Goal: Communication & Community: Share content

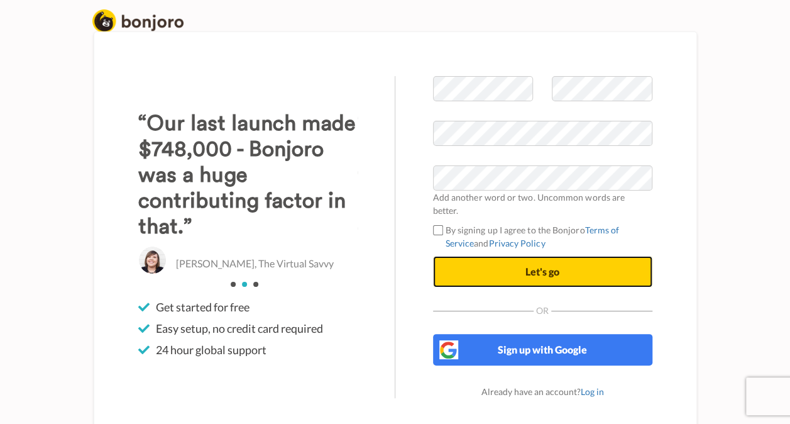
click at [478, 256] on button "Let's go" at bounding box center [542, 271] width 219 height 31
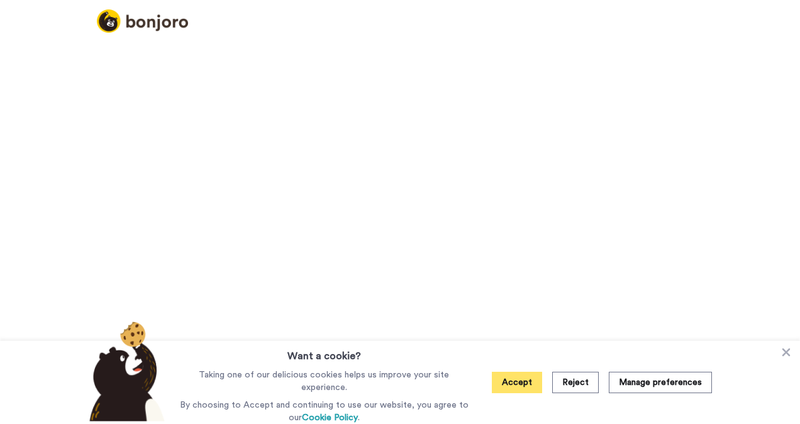
click at [516, 377] on button "Accept" at bounding box center [517, 381] width 50 height 21
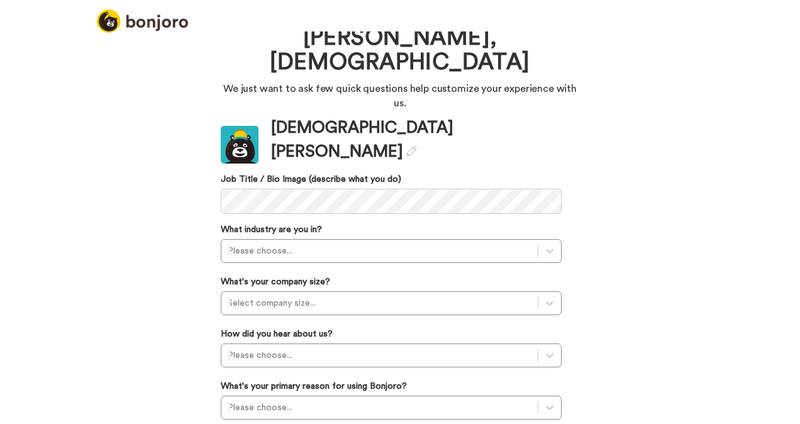
scroll to position [44, 0]
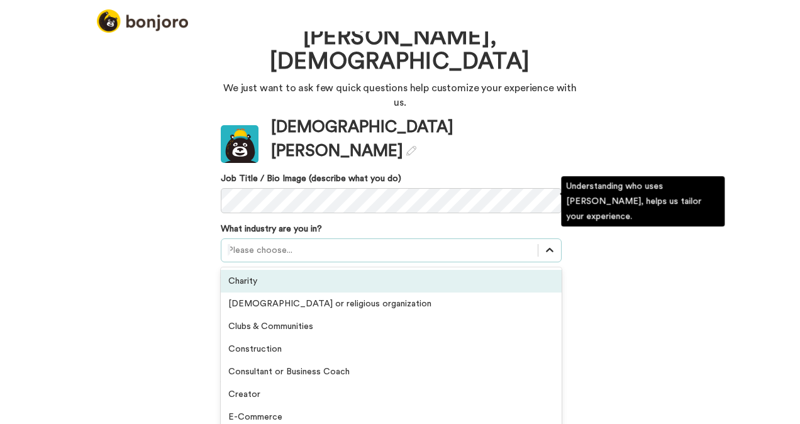
click at [539, 239] on div at bounding box center [549, 250] width 23 height 23
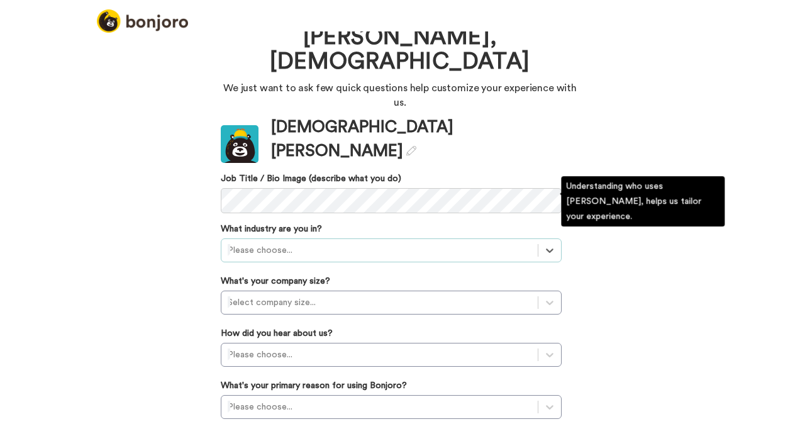
click at [339, 243] on div at bounding box center [380, 250] width 304 height 15
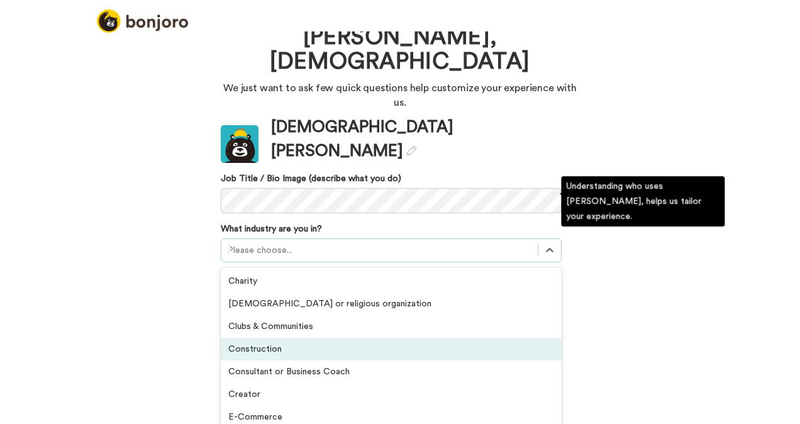
scroll to position [292, 0]
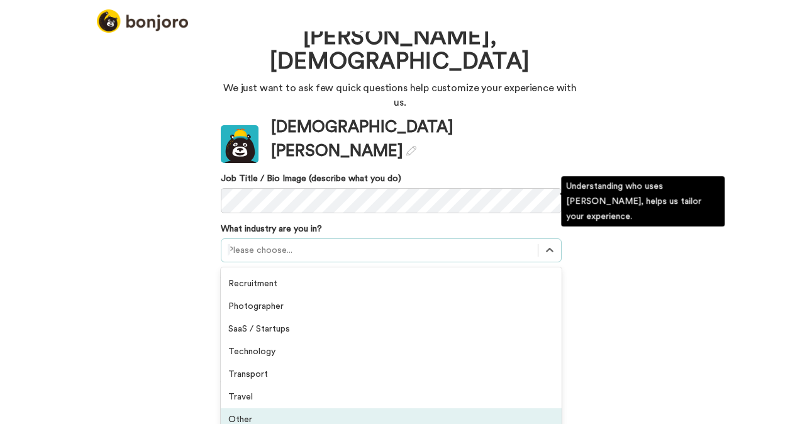
click at [242, 408] on div "Other" at bounding box center [391, 419] width 341 height 23
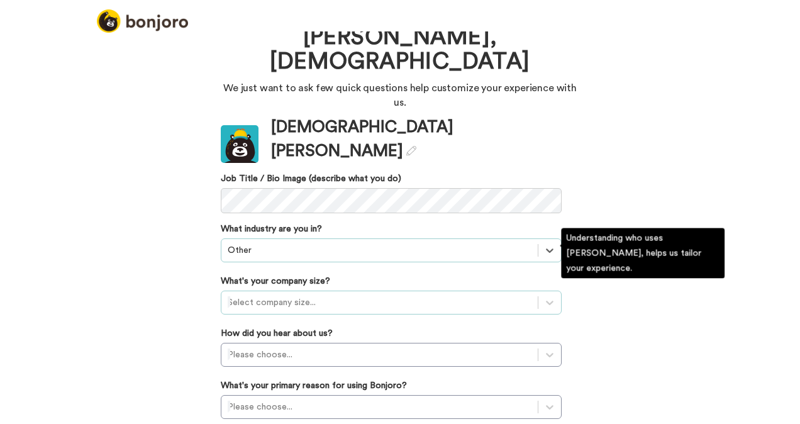
click at [294, 295] on div at bounding box center [380, 302] width 304 height 15
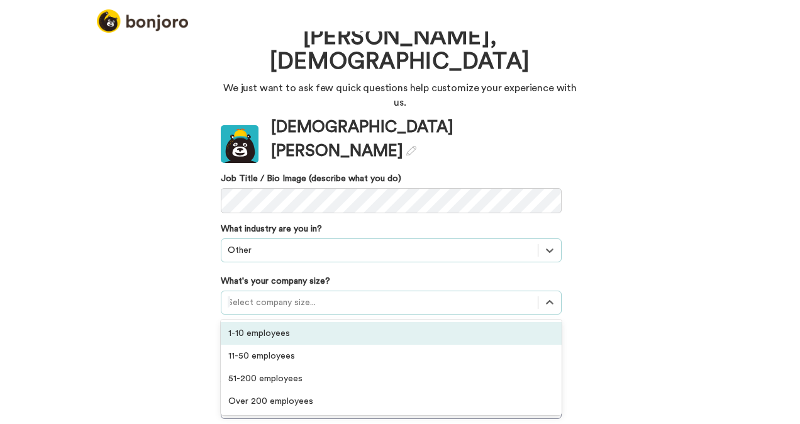
click at [172, 250] on div "Welcome to Bonjoro, Christian We just want to ask few quick questions help cust…" at bounding box center [400, 227] width 800 height 392
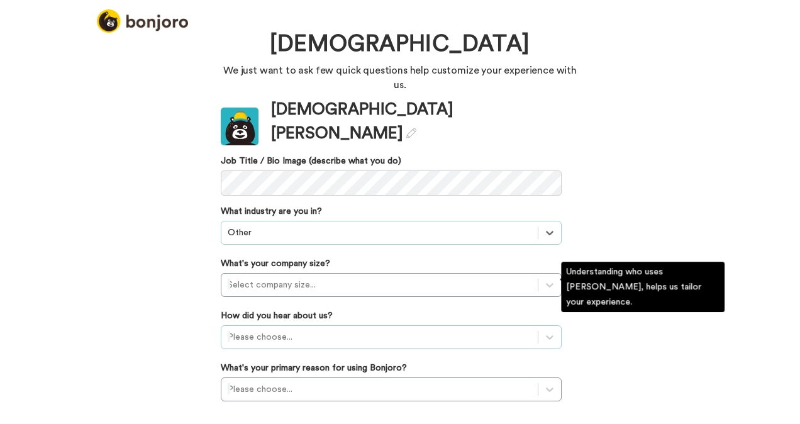
scroll to position [131, 0]
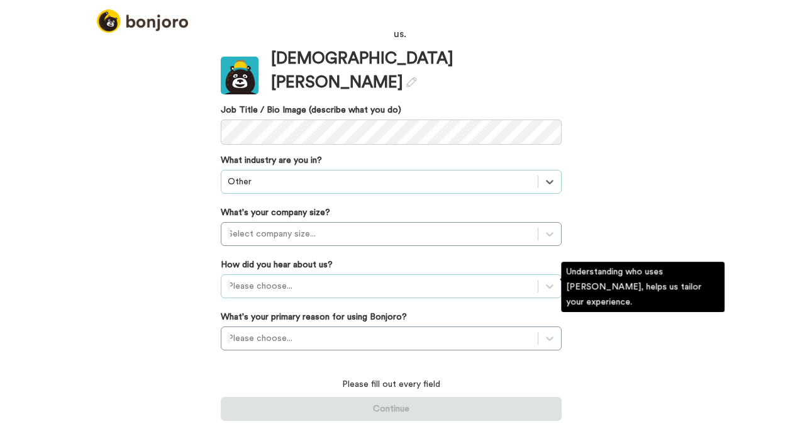
click at [331, 288] on div "Please choose..." at bounding box center [391, 286] width 341 height 24
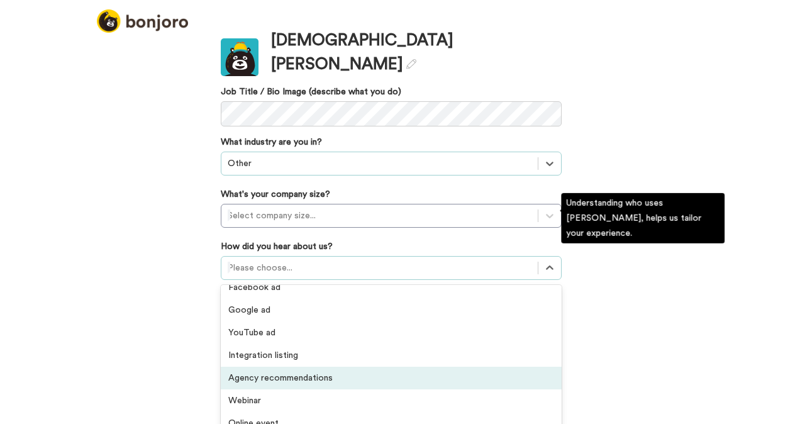
scroll to position [269, 0]
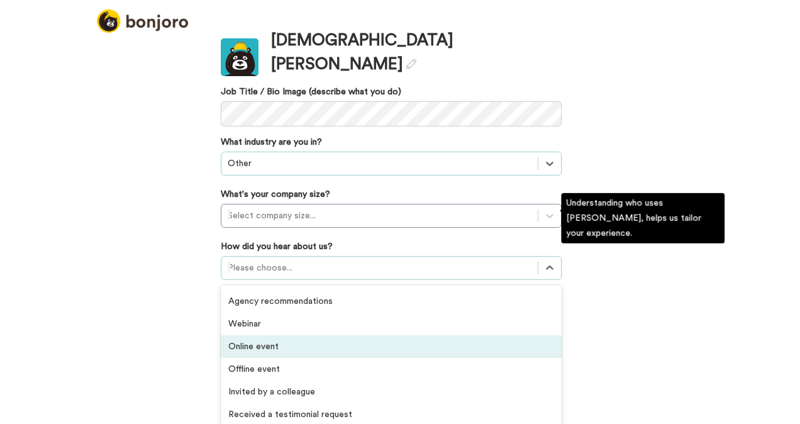
click at [248, 335] on div "Online event" at bounding box center [391, 346] width 341 height 23
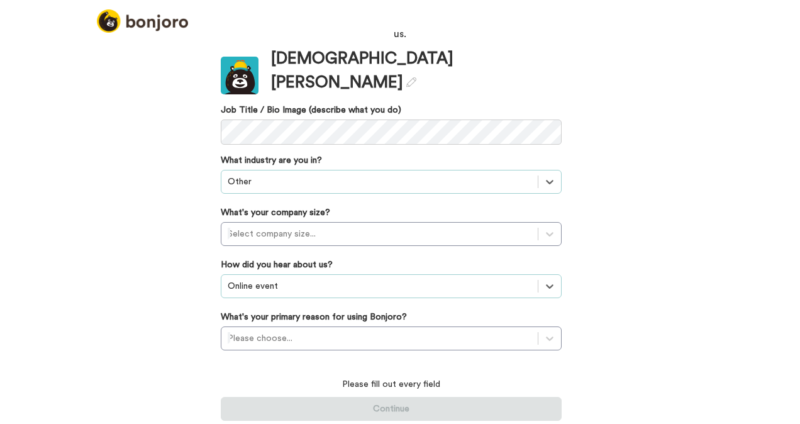
scroll to position [62, 0]
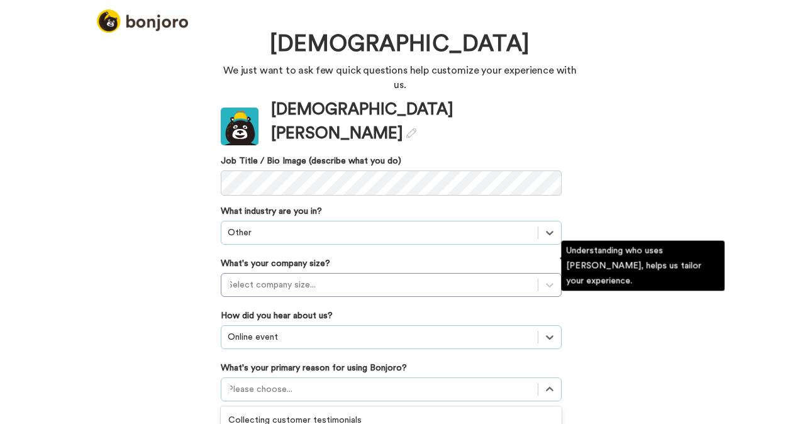
click at [264, 377] on div "option Converting leads focused, 3 of 6. 6 results available. Use Up and Down t…" at bounding box center [391, 389] width 341 height 24
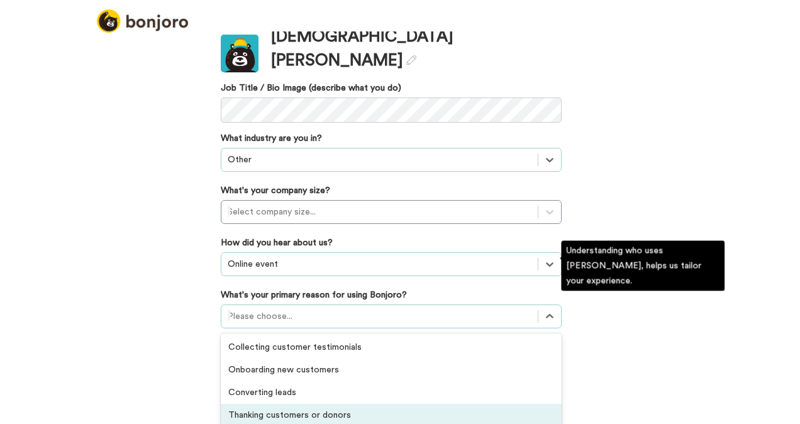
click at [317, 404] on div "Thanking customers or donors" at bounding box center [391, 415] width 341 height 23
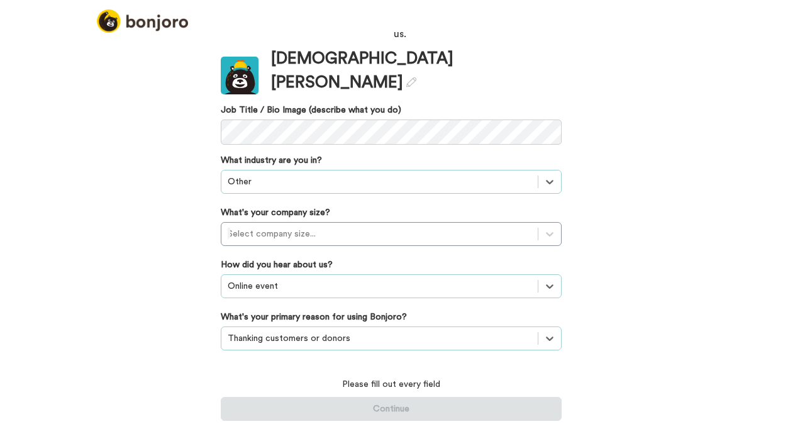
click at [224, 336] on div "option Thanking customers or donors, selected. Select is focused ,type to refin…" at bounding box center [391, 338] width 341 height 24
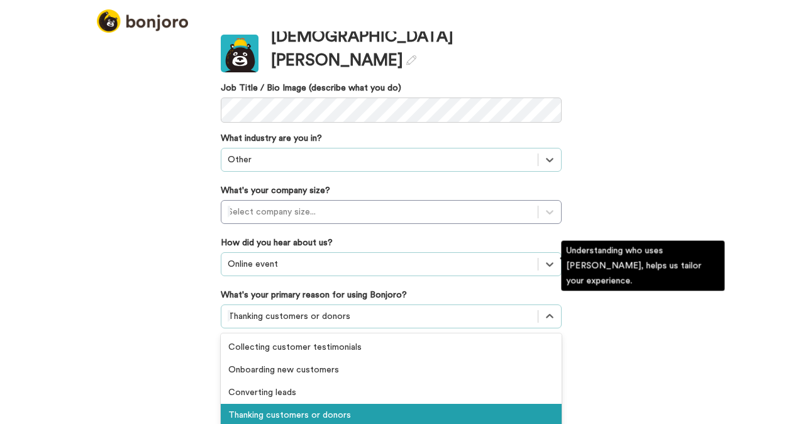
click at [266, 404] on div "Thanking customers or donors" at bounding box center [391, 415] width 341 height 23
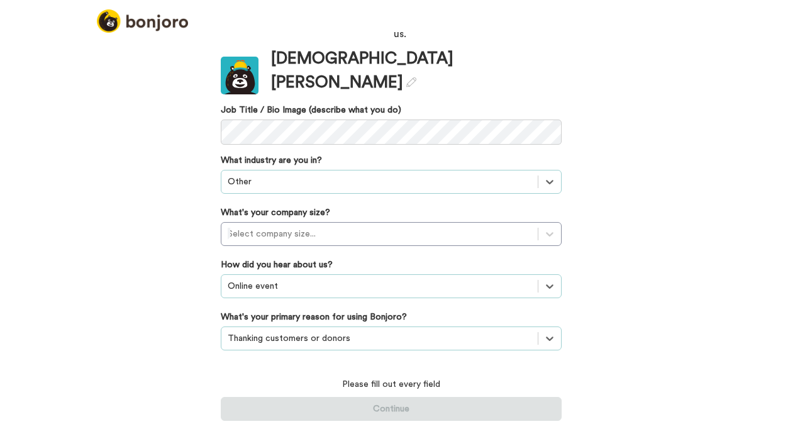
scroll to position [62, 0]
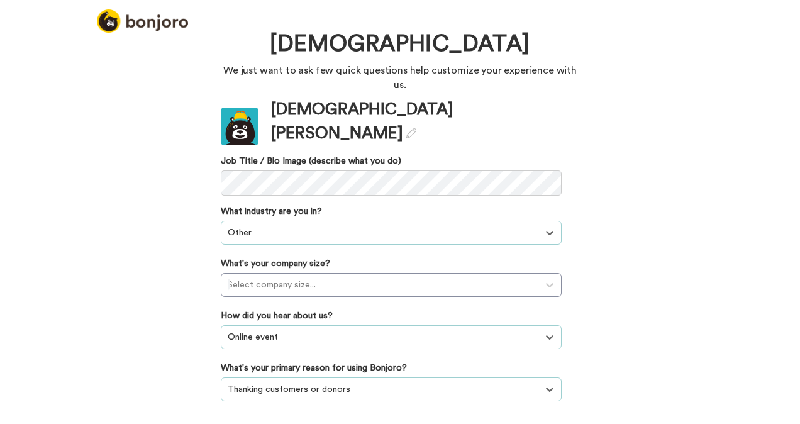
click at [192, 325] on div "Welcome to Bonjoro, Christian We just want to ask few quick questions help cust…" at bounding box center [400, 227] width 800 height 392
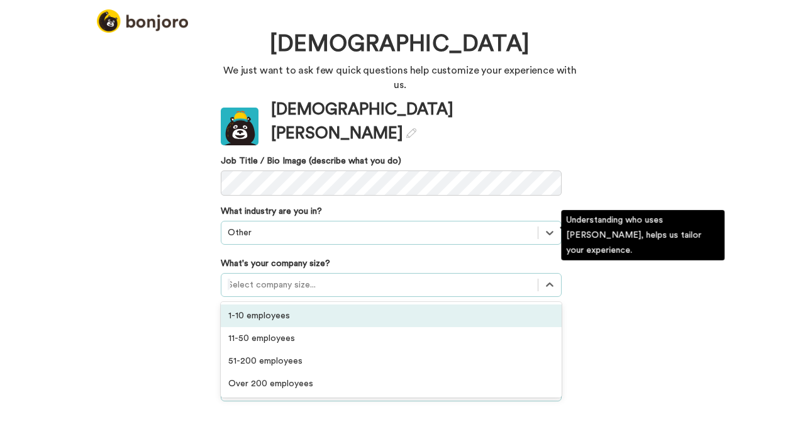
click at [294, 273] on div "Select company size..." at bounding box center [391, 285] width 341 height 24
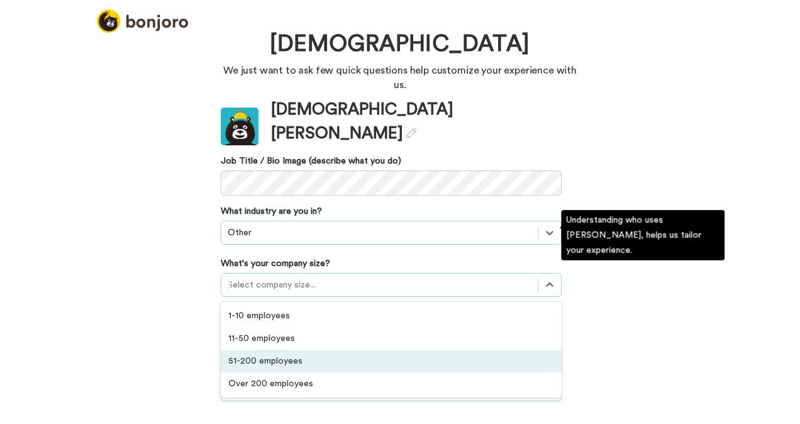
click at [265, 349] on div "51-200 employees" at bounding box center [391, 360] width 341 height 23
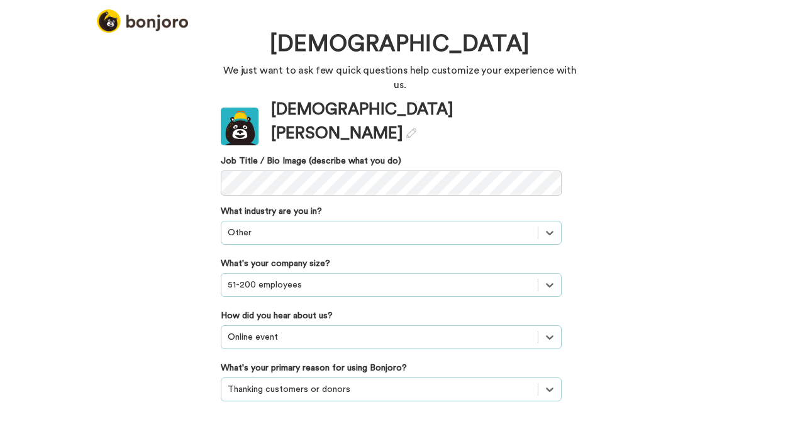
click at [681, 257] on div "Welcome to Bonjoro, Christian We just want to ask few quick questions help cust…" at bounding box center [400, 227] width 800 height 392
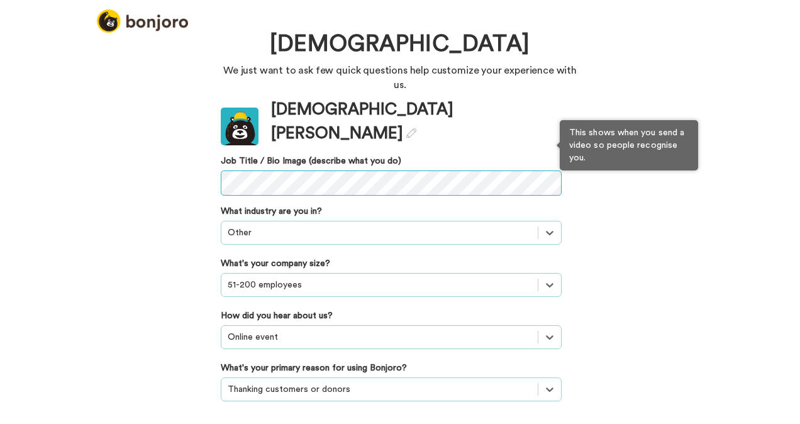
scroll to position [43, 0]
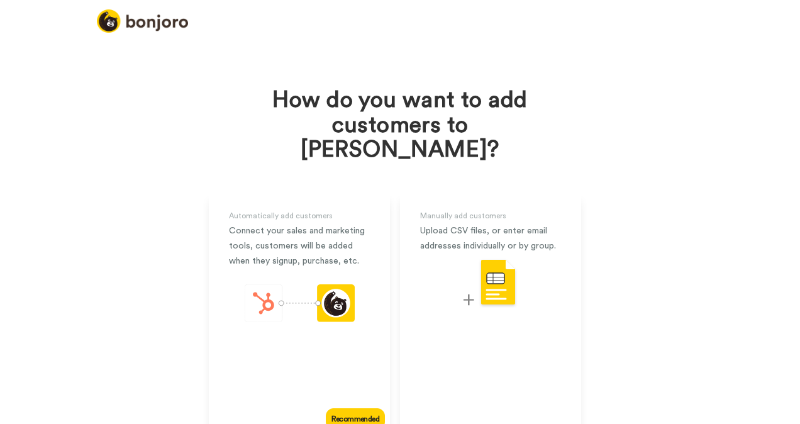
scroll to position [51, 0]
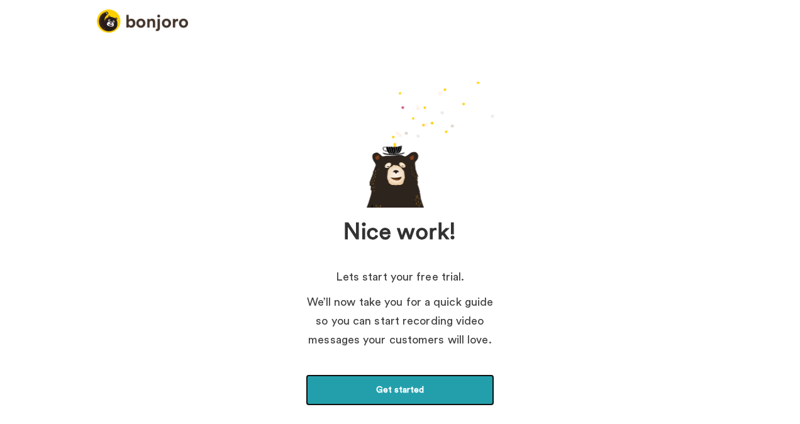
click at [452, 396] on link "Get started" at bounding box center [399, 389] width 189 height 31
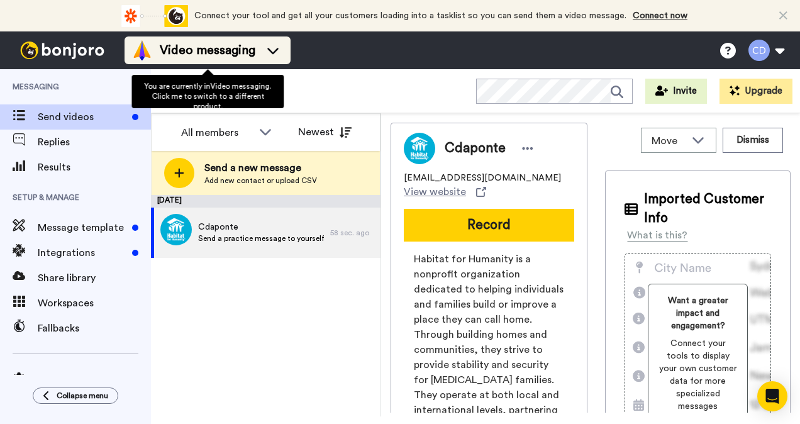
click at [280, 49] on icon at bounding box center [273, 50] width 20 height 13
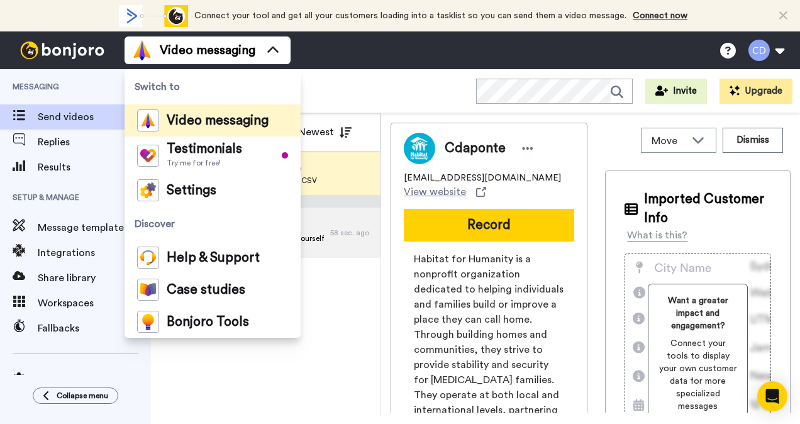
click at [321, 299] on div "September 24 Cdaponte Send a practice message to yourself 58 sec. ago" at bounding box center [265, 305] width 229 height 221
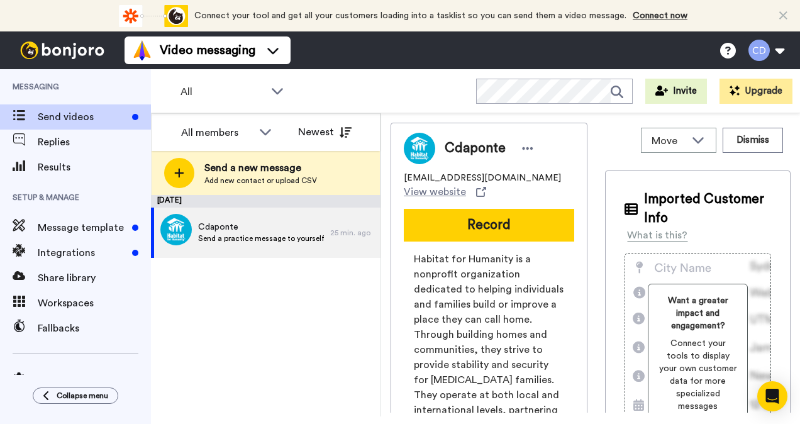
click at [221, 349] on div "September 24 Cdaponte Send a practice message to yourself 25 min. ago" at bounding box center [265, 305] width 229 height 221
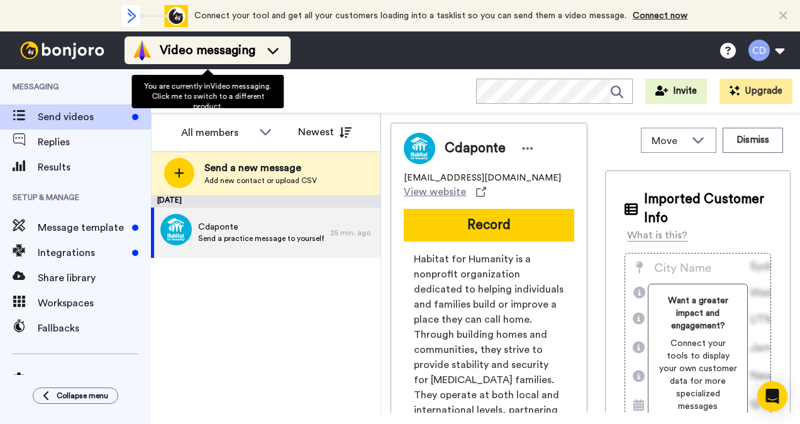
click at [269, 53] on icon at bounding box center [273, 50] width 20 height 13
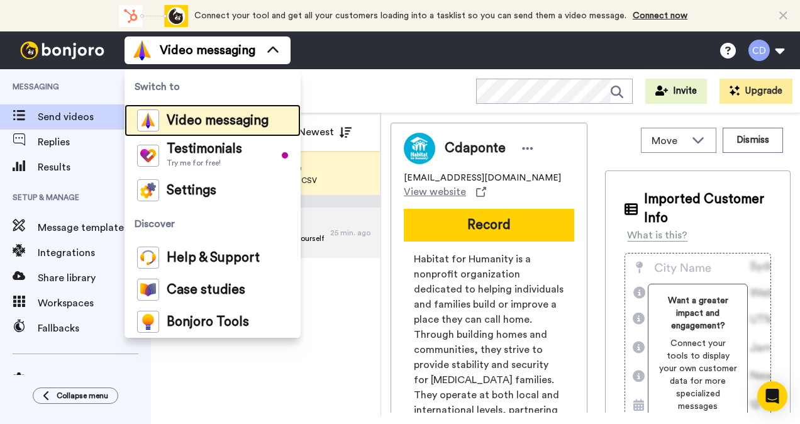
click at [208, 124] on span "Video messaging" at bounding box center [218, 120] width 102 height 13
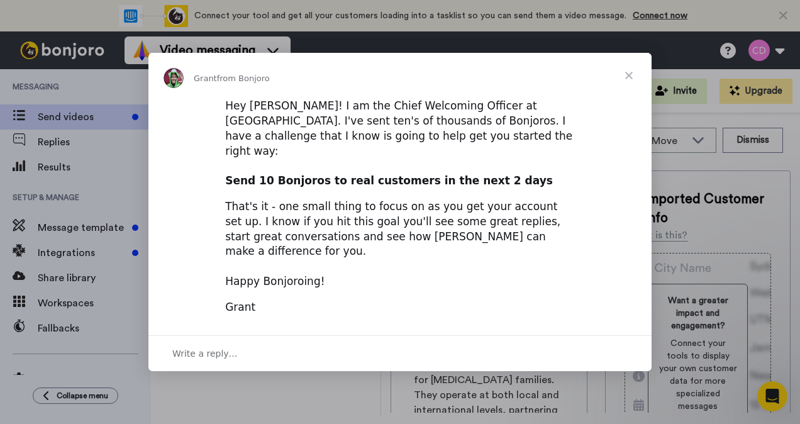
click at [623, 85] on span "Close" at bounding box center [628, 75] width 45 height 45
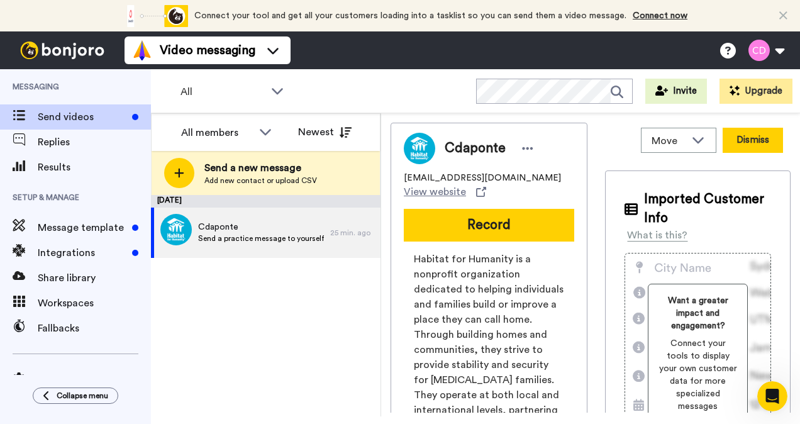
click at [752, 133] on button "Dismiss" at bounding box center [752, 140] width 60 height 25
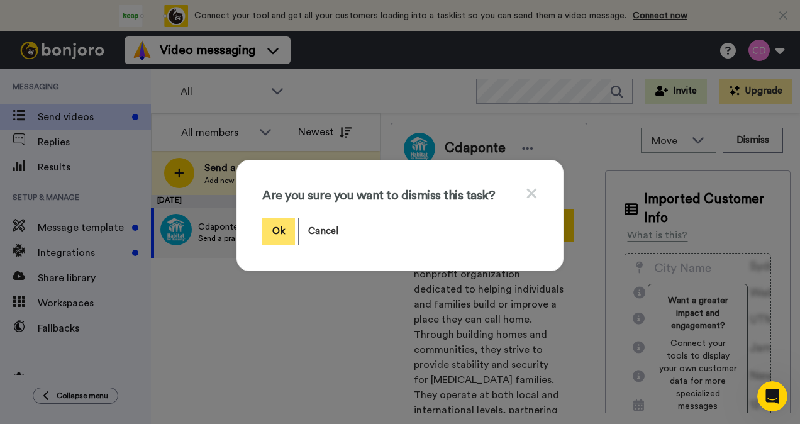
click at [264, 232] on button "Ok" at bounding box center [278, 230] width 33 height 27
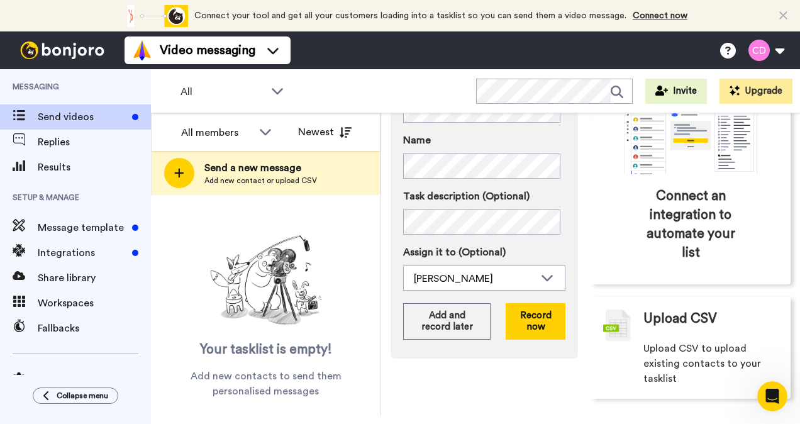
scroll to position [165, 0]
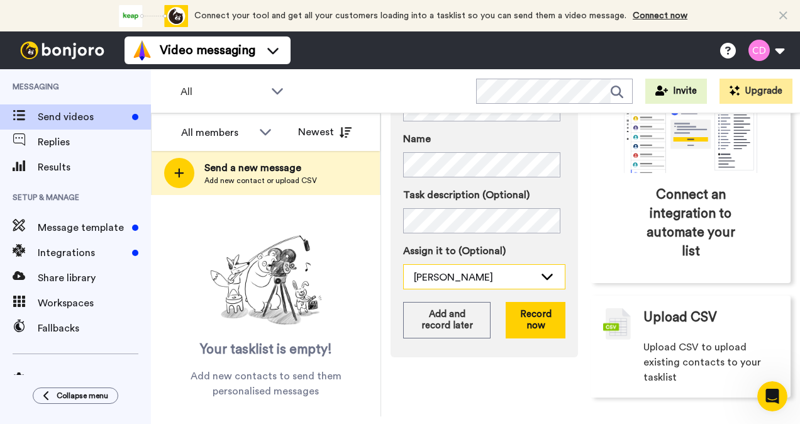
click at [539, 280] on icon at bounding box center [546, 276] width 15 height 13
click at [465, 388] on div "Send a new message Add someone's contact details to send them a video message E…" at bounding box center [483, 186] width 187 height 421
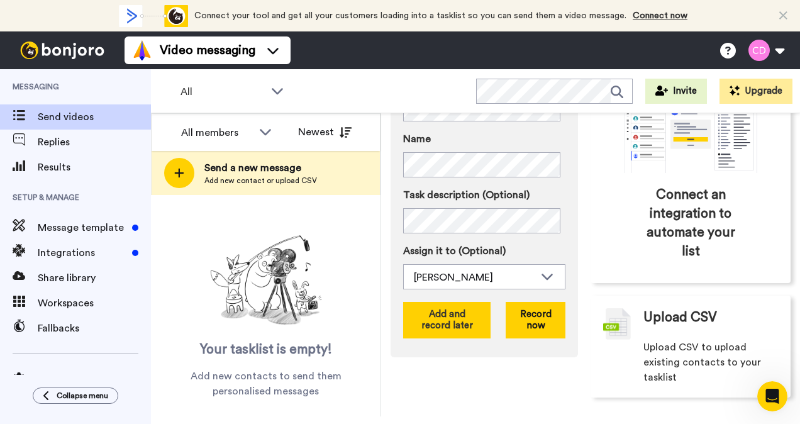
click at [463, 329] on button "Add and record later" at bounding box center [446, 320] width 87 height 36
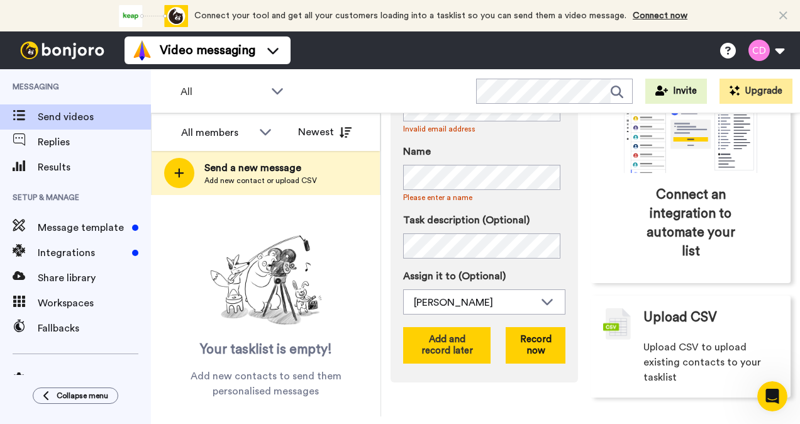
click at [444, 354] on button "Add and record later" at bounding box center [446, 345] width 87 height 36
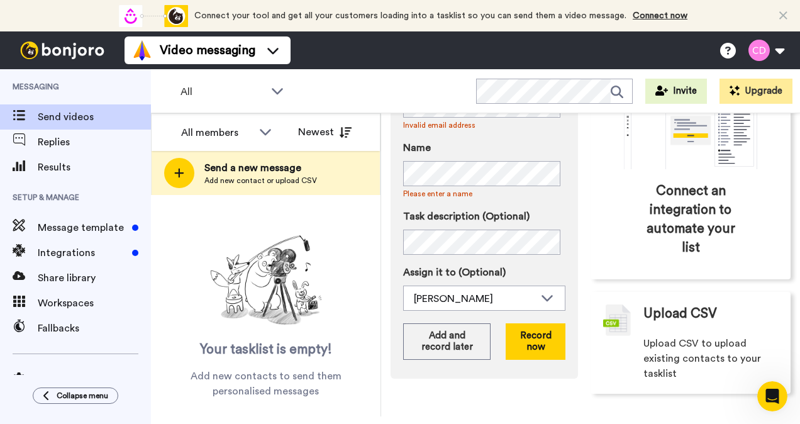
scroll to position [0, 0]
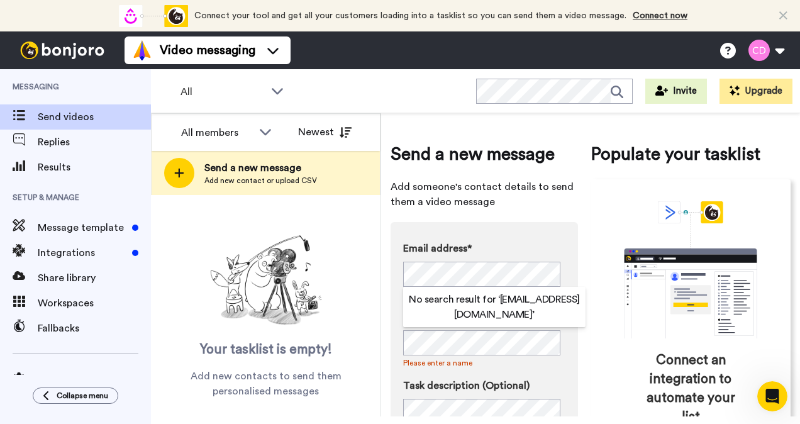
click at [541, 229] on div "Email address* No search result for ‘ beaverguitar@gmail.com ’ Invalid email ad…" at bounding box center [483, 385] width 187 height 326
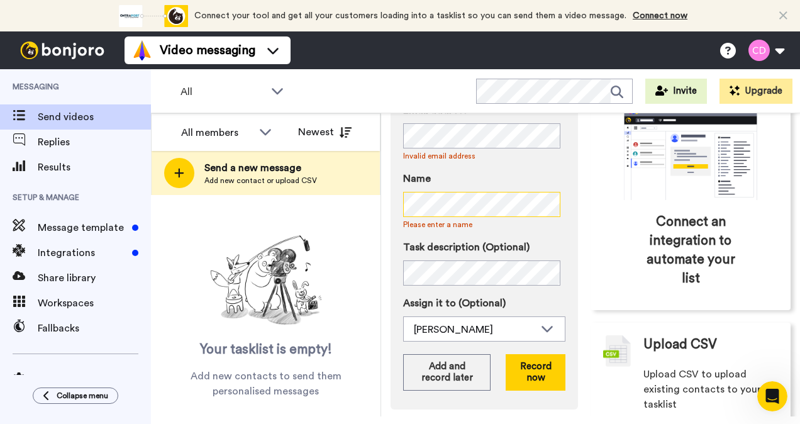
scroll to position [142, 0]
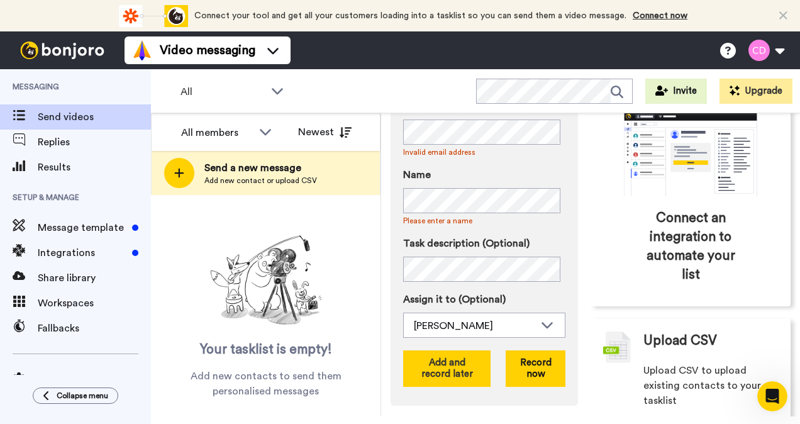
click at [439, 367] on button "Add and record later" at bounding box center [446, 368] width 87 height 36
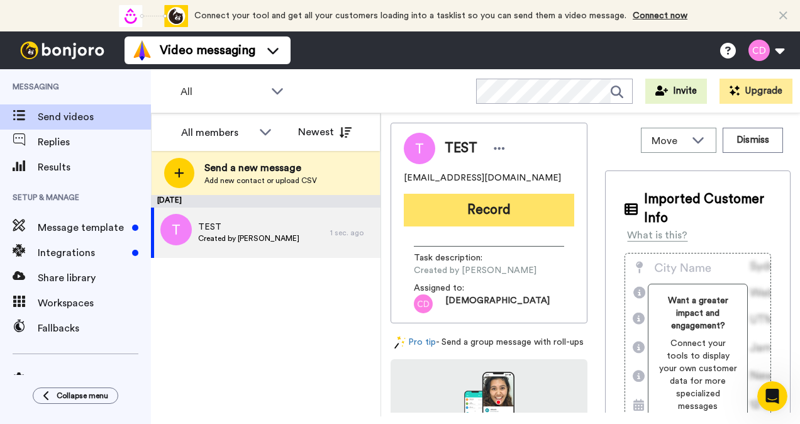
click at [466, 221] on button "Record" at bounding box center [489, 210] width 170 height 33
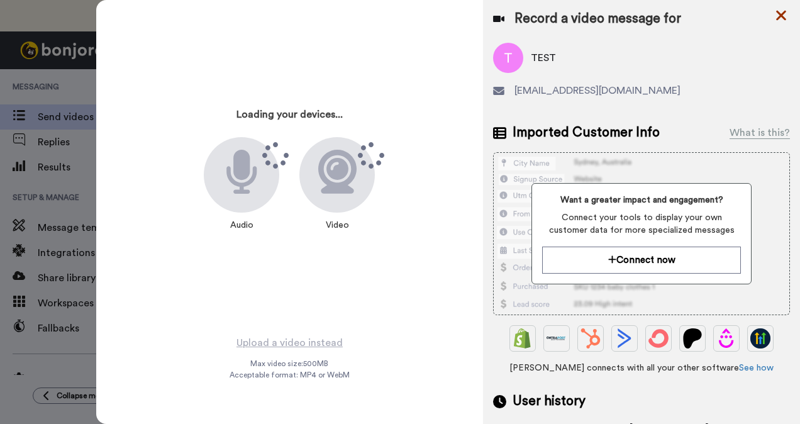
click at [774, 18] on icon at bounding box center [780, 16] width 13 height 16
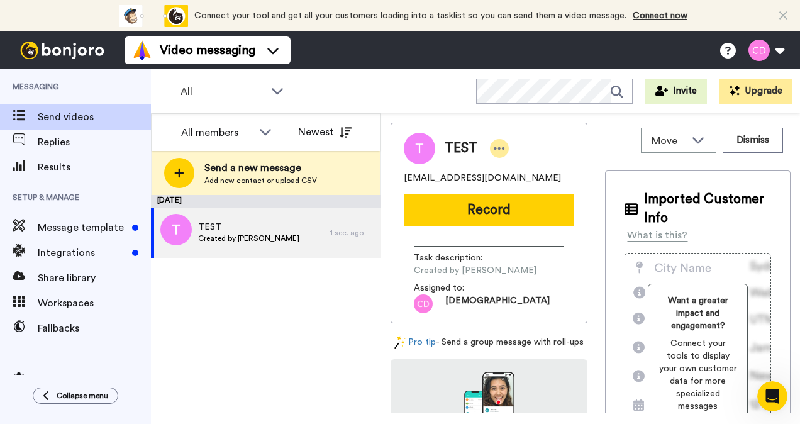
click at [497, 151] on icon at bounding box center [498, 148] width 11 height 13
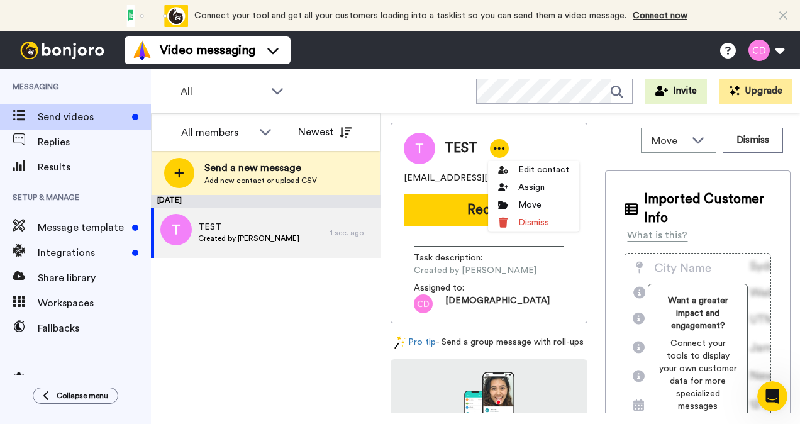
click at [536, 143] on div "TEST" at bounding box center [489, 148] width 170 height 31
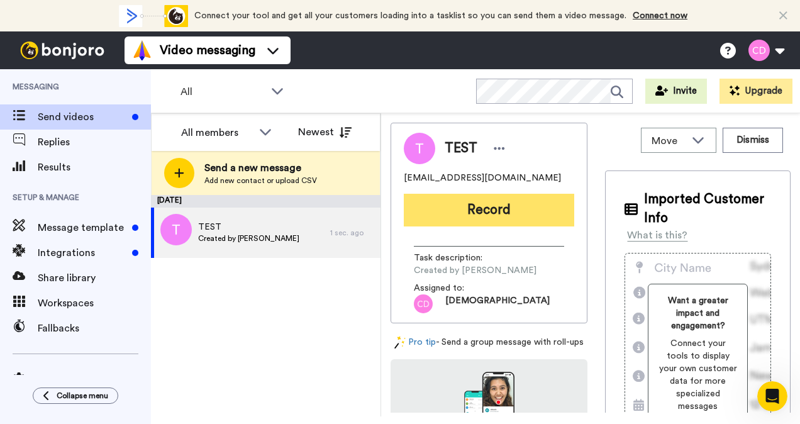
click at [498, 215] on button "Record" at bounding box center [489, 210] width 170 height 33
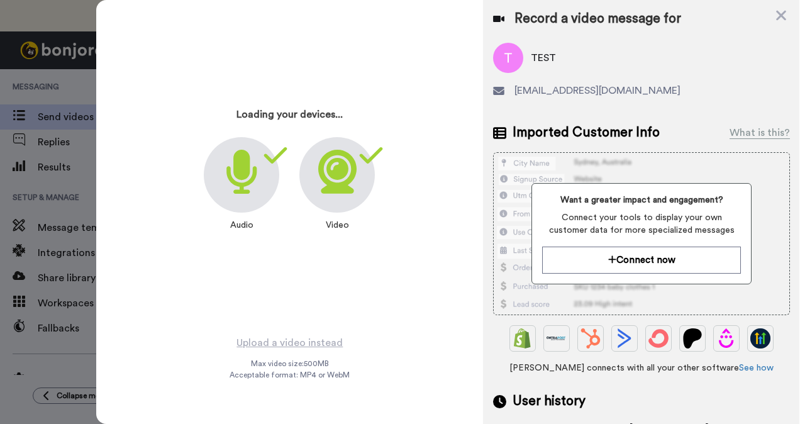
scroll to position [101, 0]
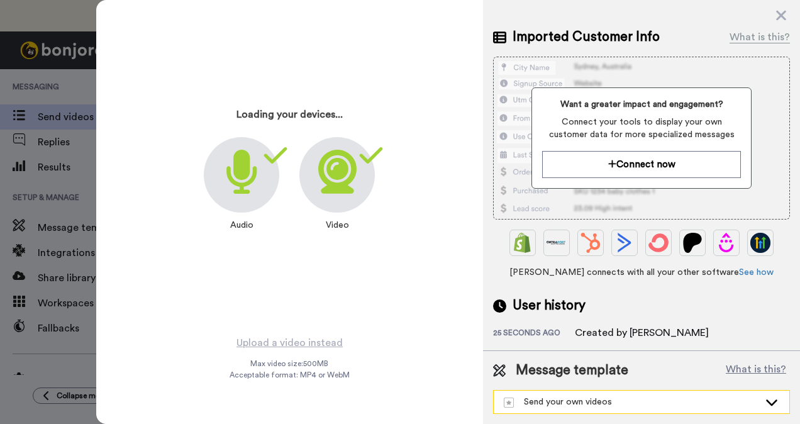
click at [764, 395] on icon at bounding box center [771, 401] width 15 height 13
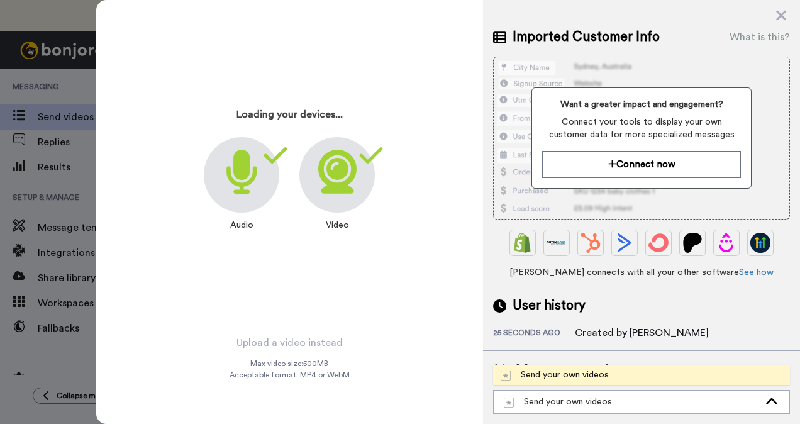
click at [646, 370] on li "Send your own videos" at bounding box center [641, 375] width 297 height 20
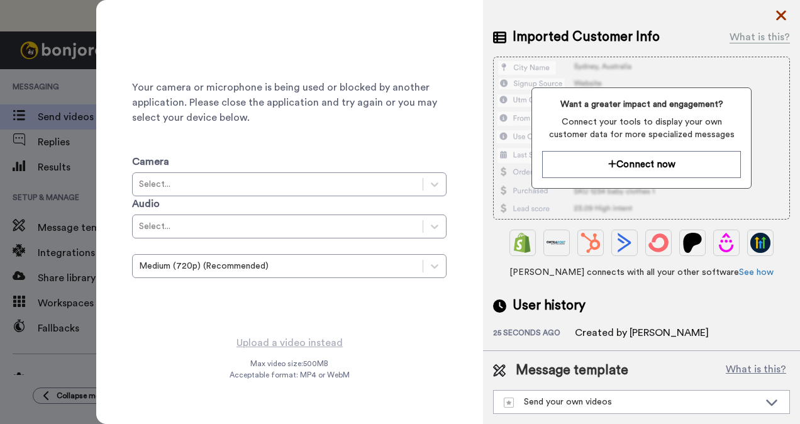
click at [778, 12] on icon at bounding box center [781, 16] width 10 height 10
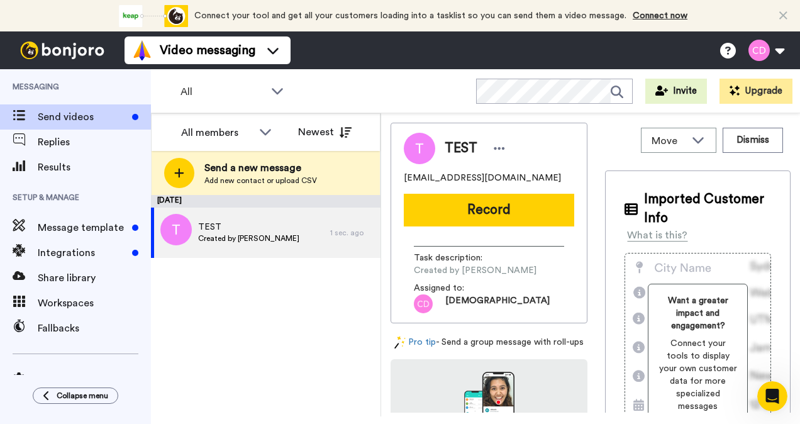
scroll to position [0, 0]
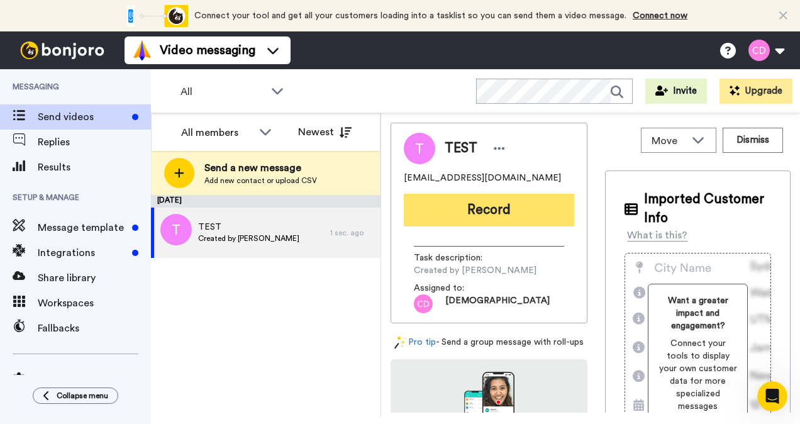
click at [505, 223] on button "Record" at bounding box center [489, 210] width 170 height 33
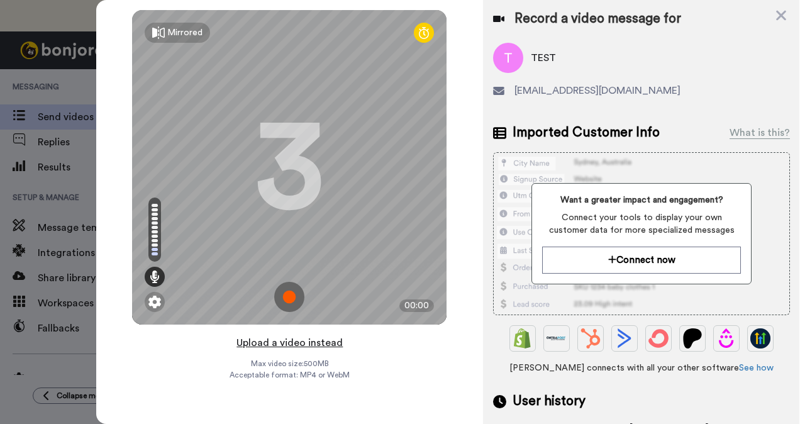
click at [294, 343] on button "Upload a video instead" at bounding box center [290, 342] width 114 height 16
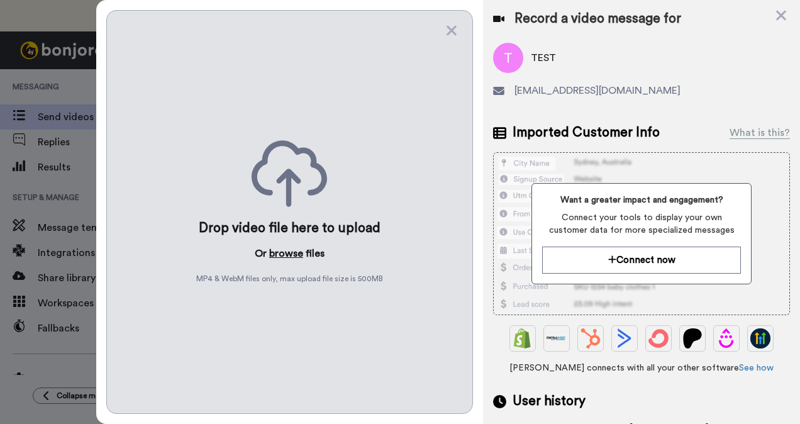
click at [290, 246] on button "browse" at bounding box center [286, 253] width 34 height 15
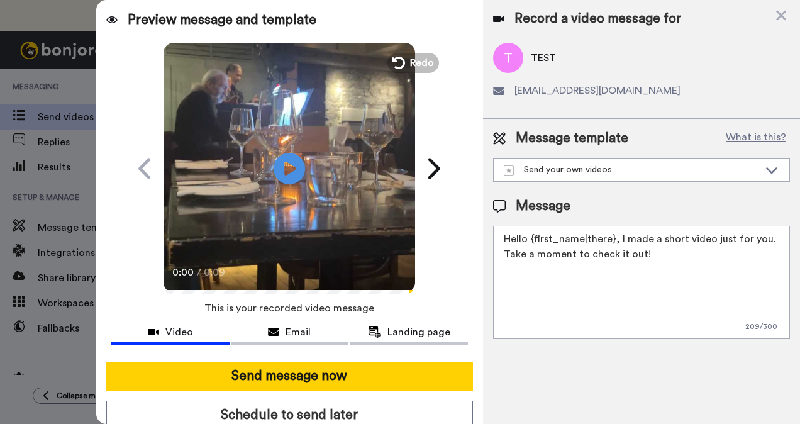
scroll to position [50, 0]
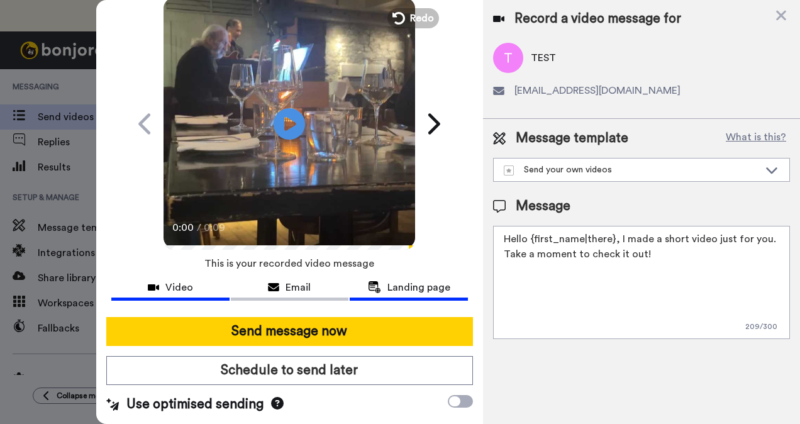
click at [387, 283] on span "Landing page" at bounding box center [418, 287] width 63 height 15
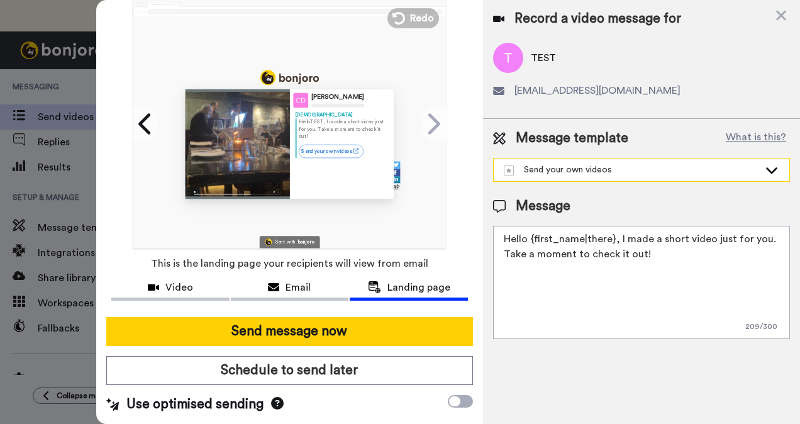
click at [759, 169] on div "Send your own videos" at bounding box center [640, 169] width 295 height 23
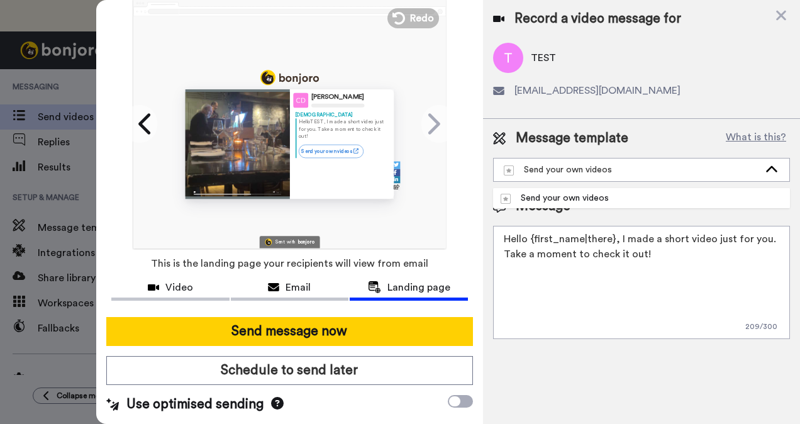
click at [649, 136] on div "Message template What is this?" at bounding box center [641, 138] width 297 height 19
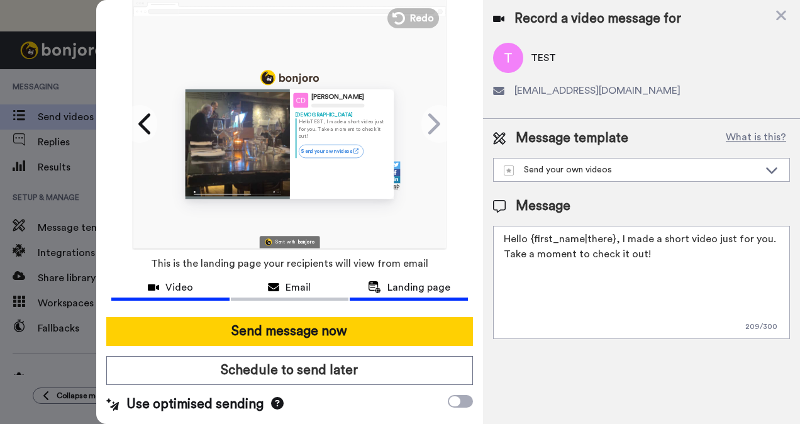
click at [192, 282] on div "Video" at bounding box center [170, 287] width 118 height 15
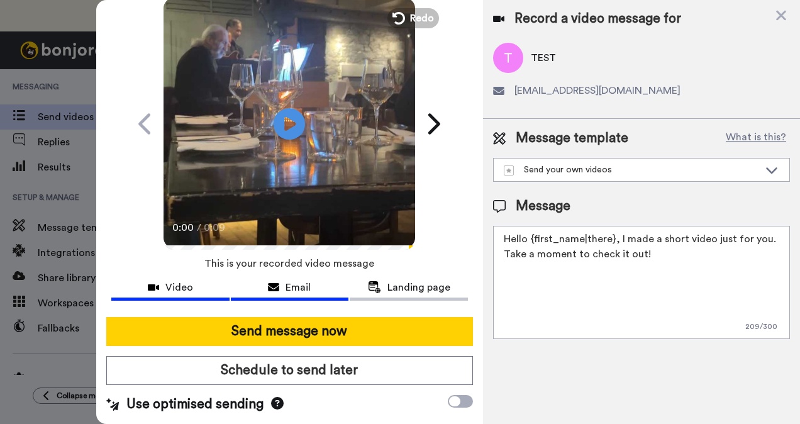
click at [255, 282] on div "Email" at bounding box center [290, 287] width 118 height 15
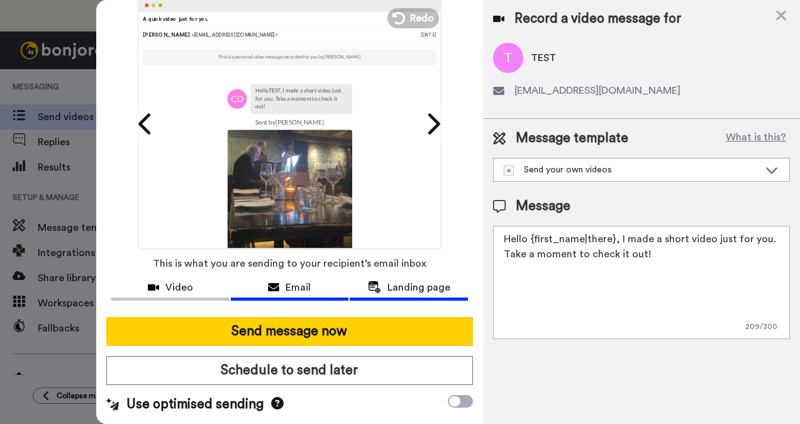
click at [388, 283] on span "Landing page" at bounding box center [418, 287] width 63 height 15
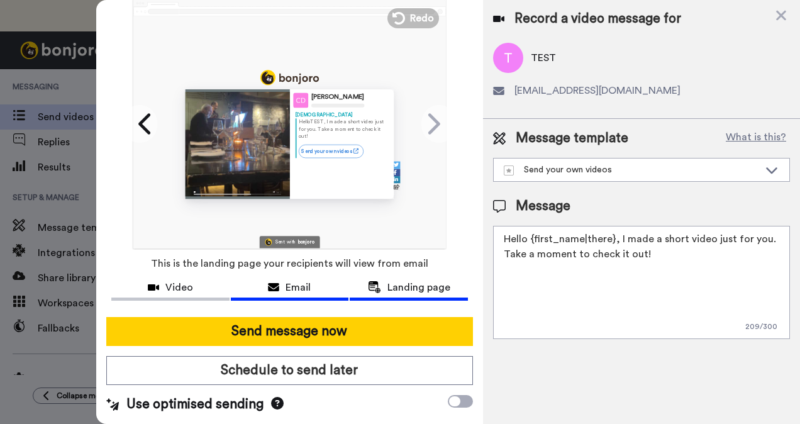
click at [305, 281] on span "Email" at bounding box center [297, 287] width 25 height 15
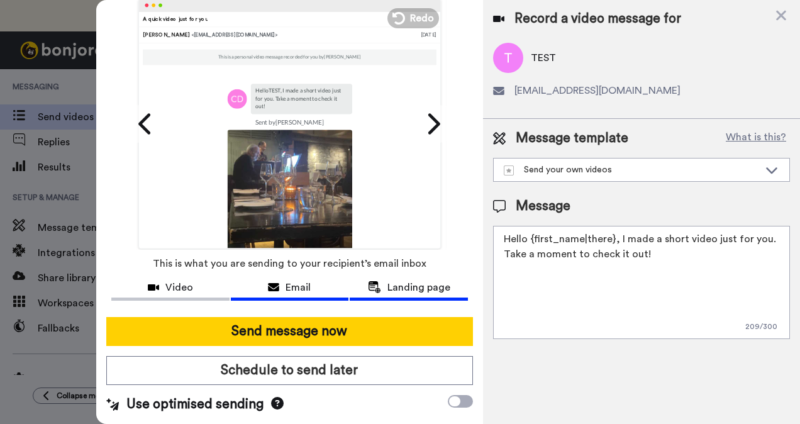
click at [387, 280] on span "Landing page" at bounding box center [418, 287] width 63 height 15
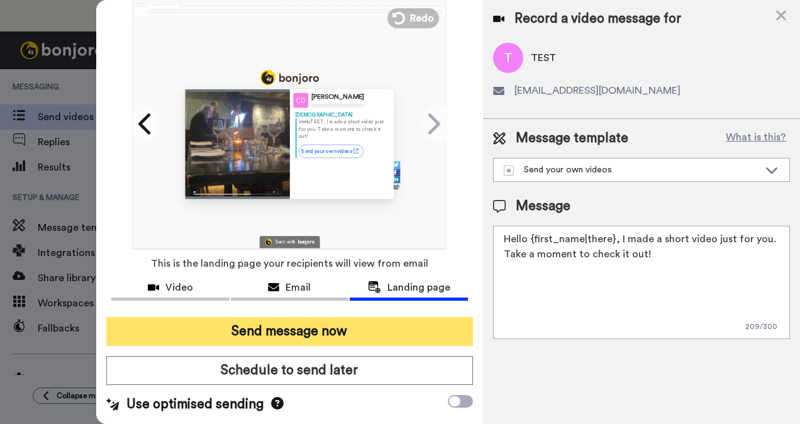
click at [282, 319] on button "Send message now" at bounding box center [289, 331] width 367 height 29
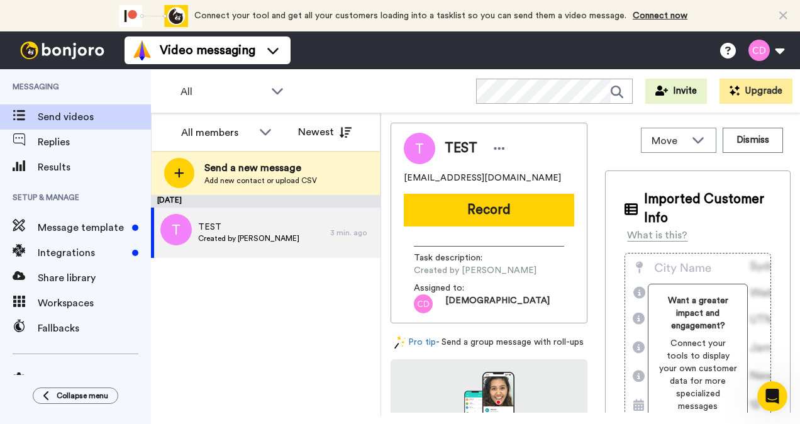
scroll to position [0, 0]
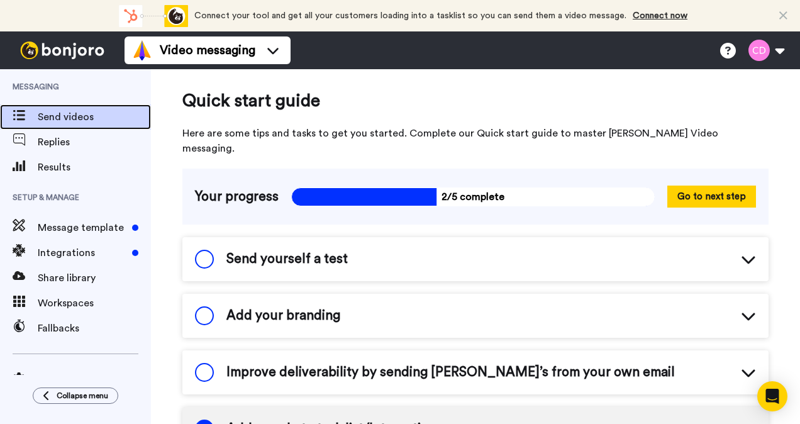
click at [53, 126] on div "Send videos" at bounding box center [75, 116] width 151 height 25
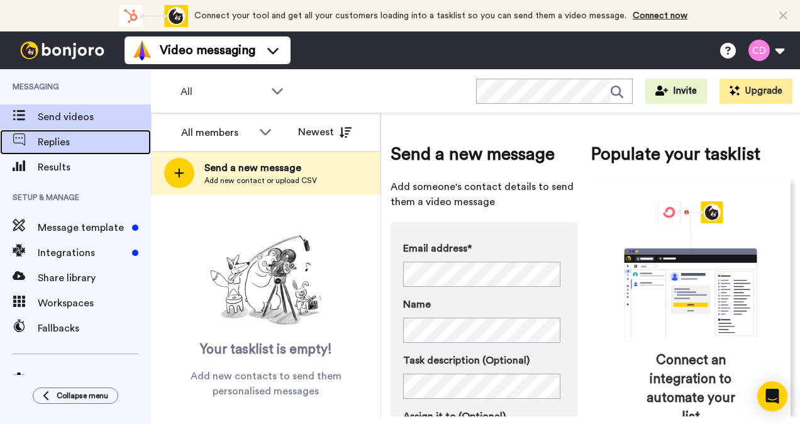
click at [44, 141] on span "Replies" at bounding box center [94, 142] width 113 height 15
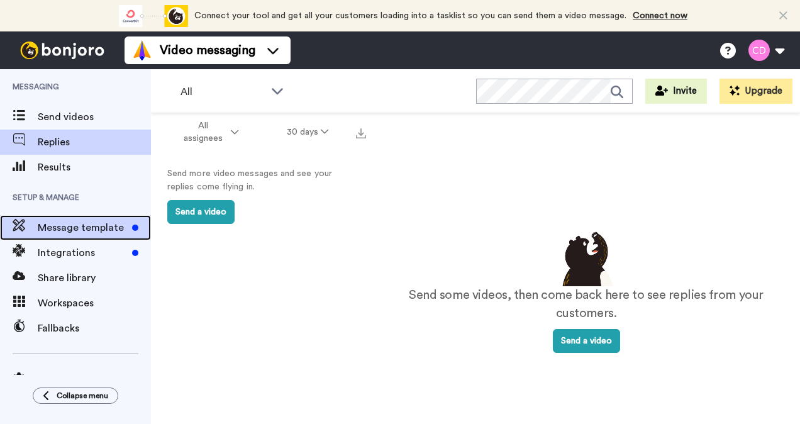
click at [77, 229] on span "Message template" at bounding box center [82, 227] width 89 height 15
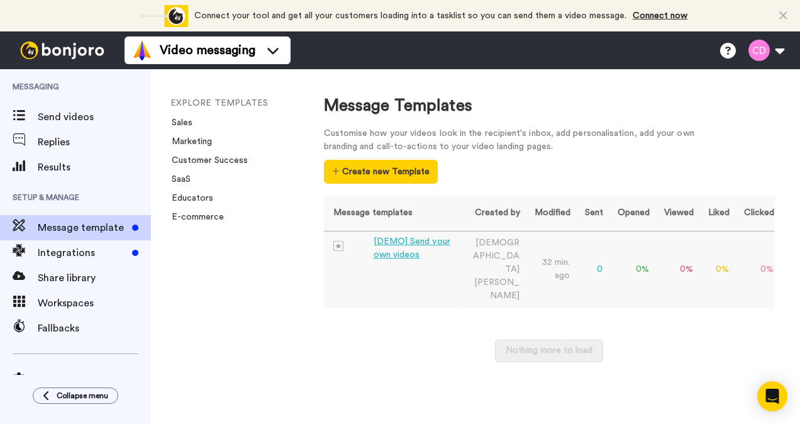
click at [426, 243] on div "[DEMO] Send your own videos" at bounding box center [415, 248] width 84 height 26
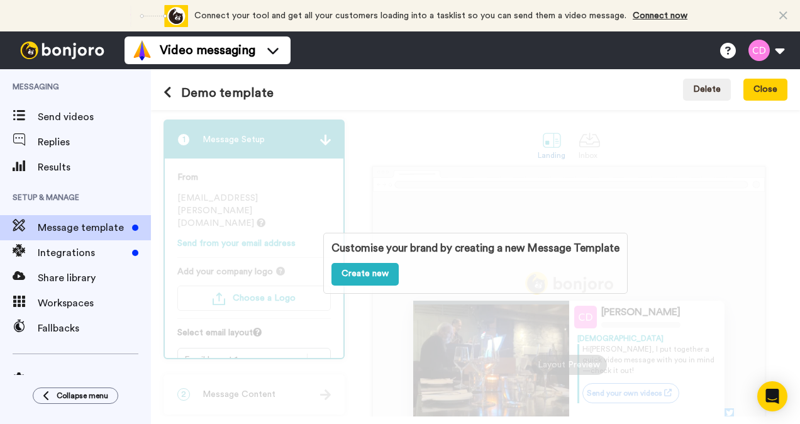
click at [468, 236] on div "Customise your brand by creating a new Message Template Create new" at bounding box center [475, 263] width 304 height 60
click at [380, 270] on link "Create new" at bounding box center [364, 274] width 67 height 23
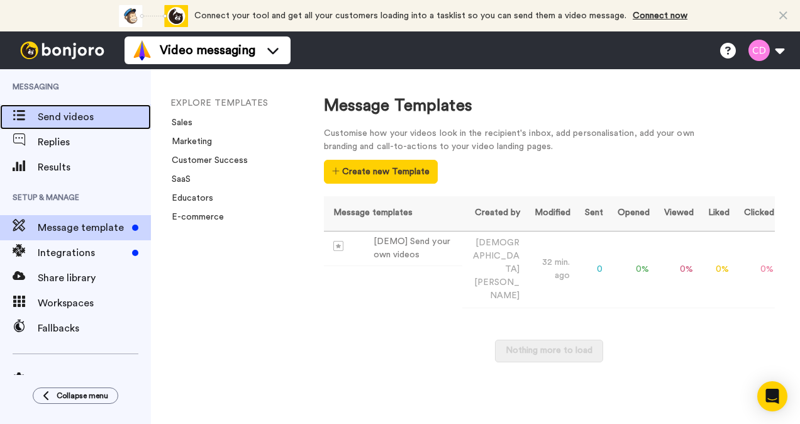
click at [65, 117] on span "Send videos" at bounding box center [94, 116] width 113 height 15
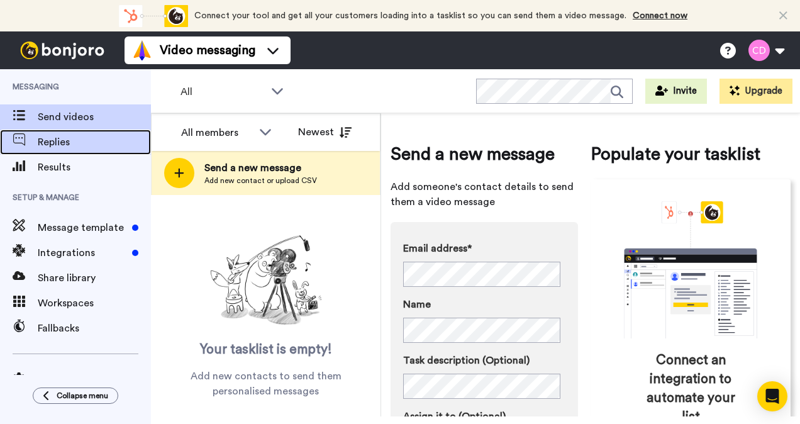
click at [67, 150] on div "Replies" at bounding box center [75, 141] width 151 height 25
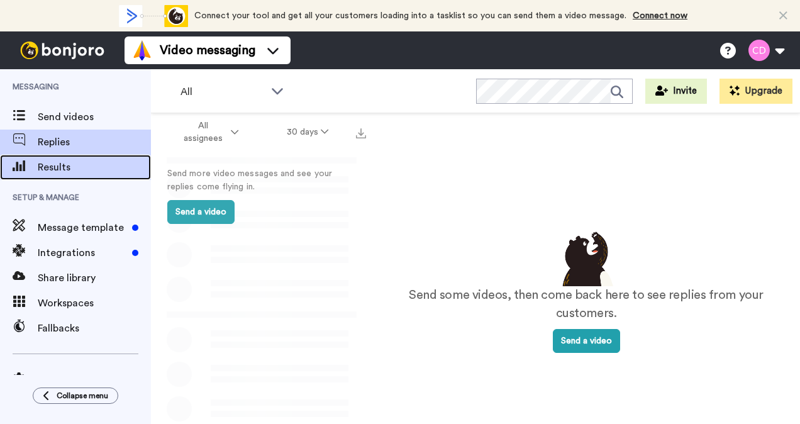
click at [64, 165] on span "Results" at bounding box center [94, 167] width 113 height 15
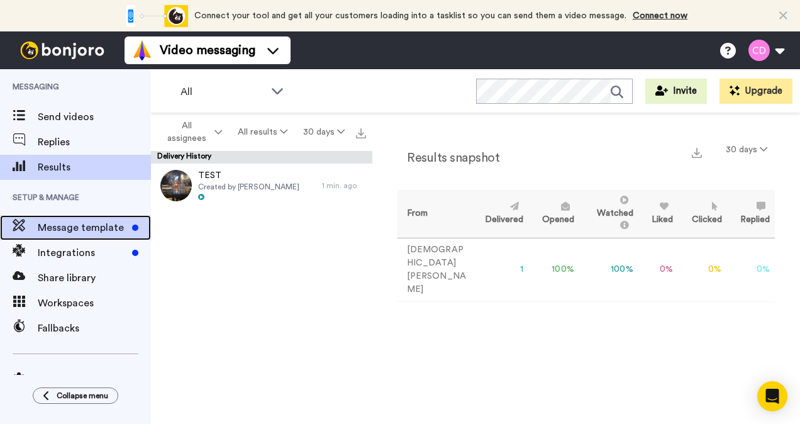
click at [84, 230] on span "Message template" at bounding box center [82, 227] width 89 height 15
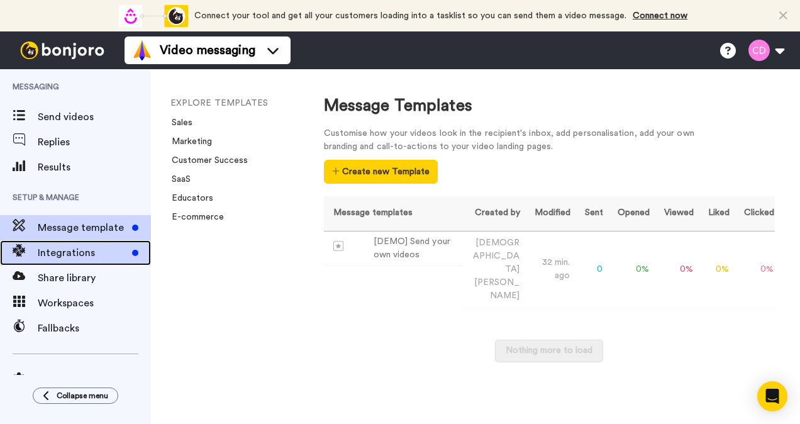
click at [67, 245] on span "Integrations" at bounding box center [82, 252] width 89 height 15
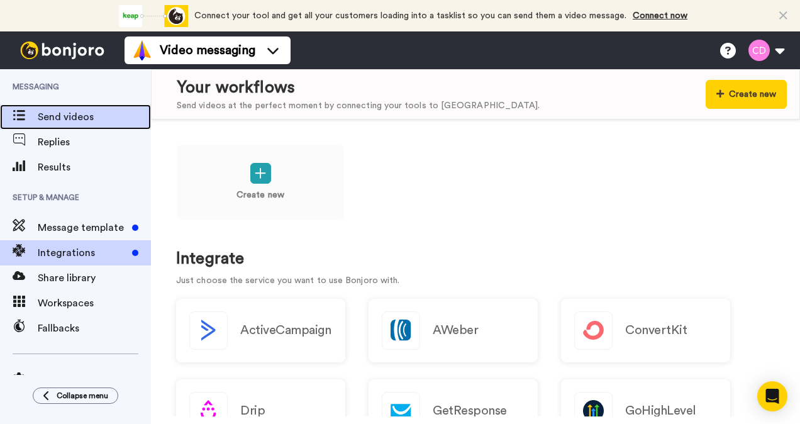
click at [92, 119] on span "Send videos" at bounding box center [94, 116] width 113 height 15
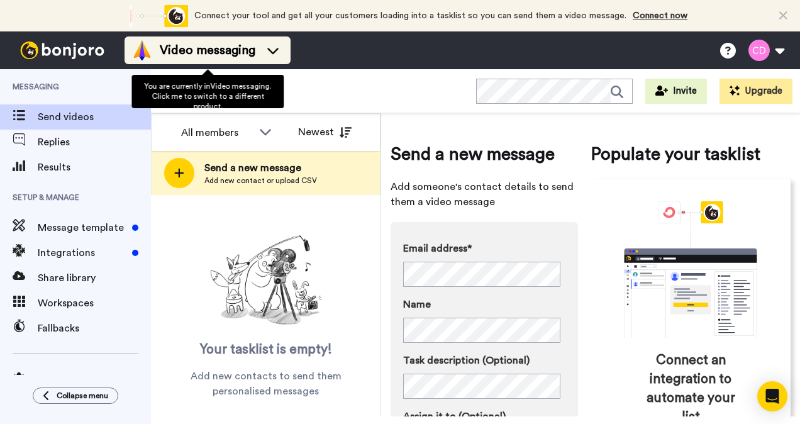
click at [279, 52] on icon at bounding box center [273, 50] width 20 height 13
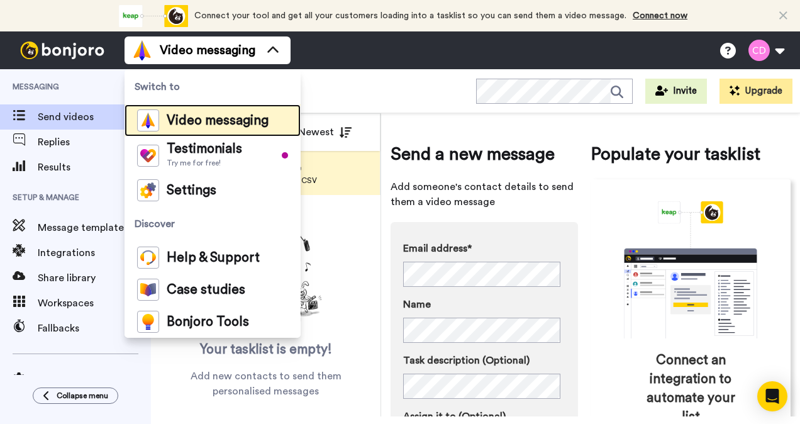
click at [231, 119] on span "Video messaging" at bounding box center [218, 120] width 102 height 13
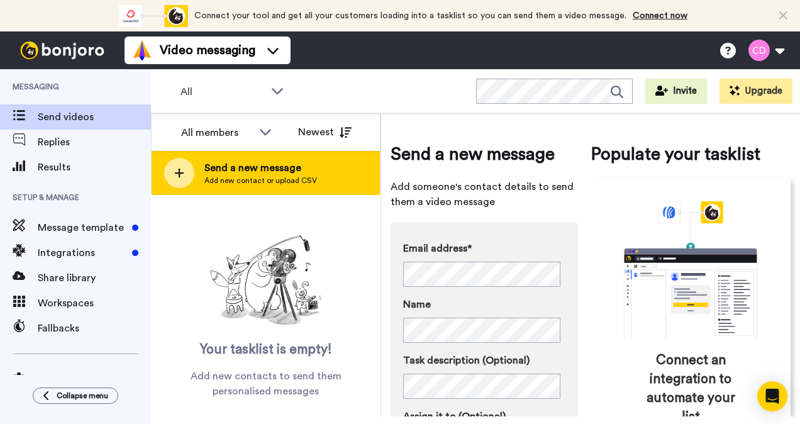
click at [174, 172] on icon at bounding box center [179, 172] width 10 height 11
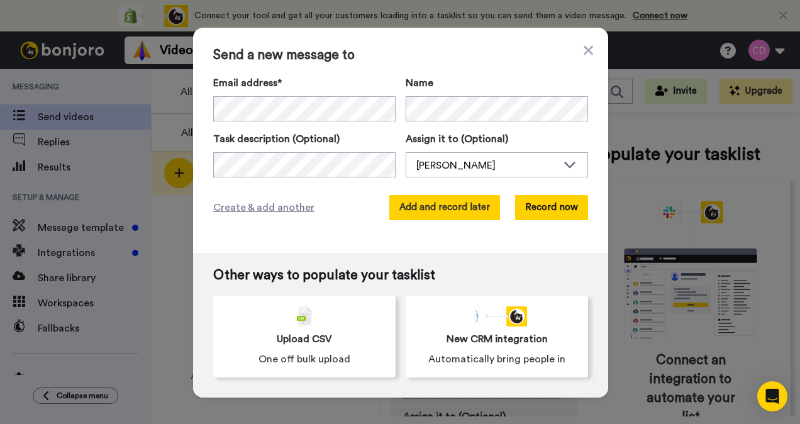
click at [446, 213] on button "Add and record later" at bounding box center [444, 207] width 111 height 25
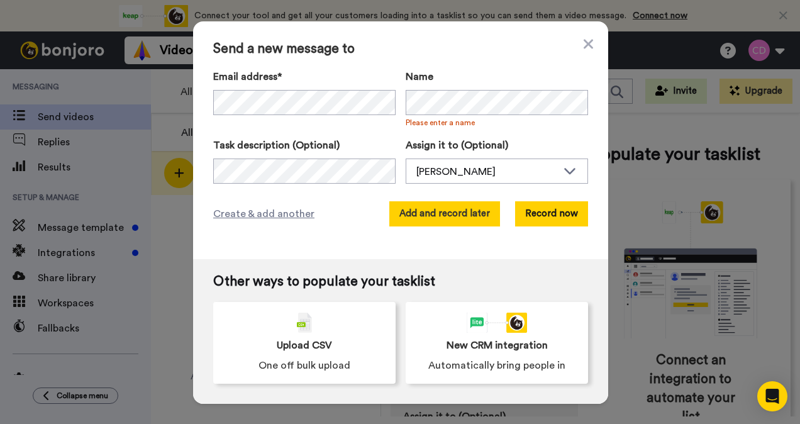
click at [439, 210] on button "Add and record later" at bounding box center [444, 213] width 111 height 25
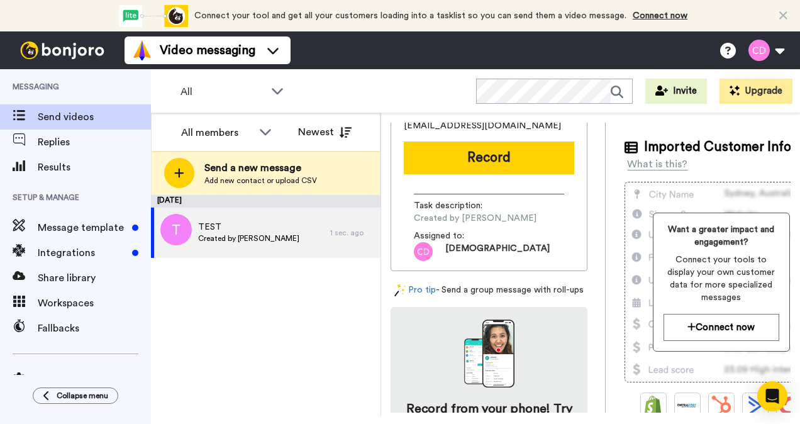
scroll to position [53, 0]
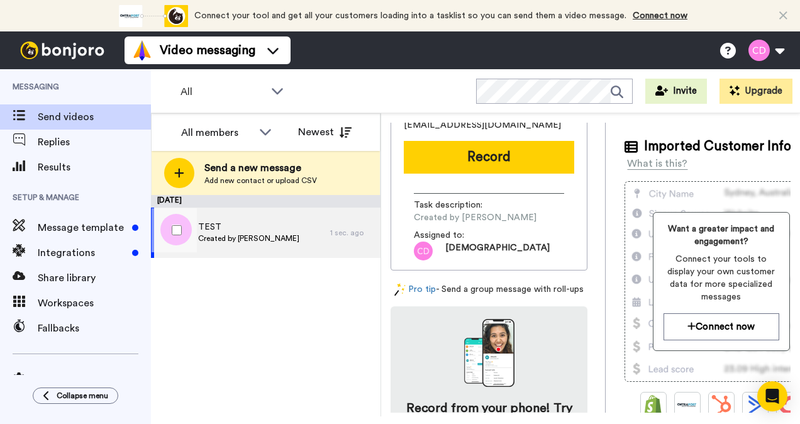
click at [258, 231] on span "TEST" at bounding box center [248, 227] width 101 height 13
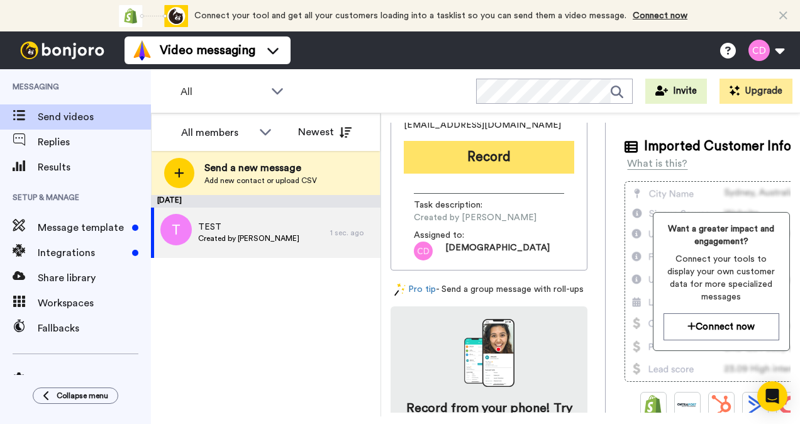
click at [492, 163] on button "Record" at bounding box center [489, 157] width 170 height 33
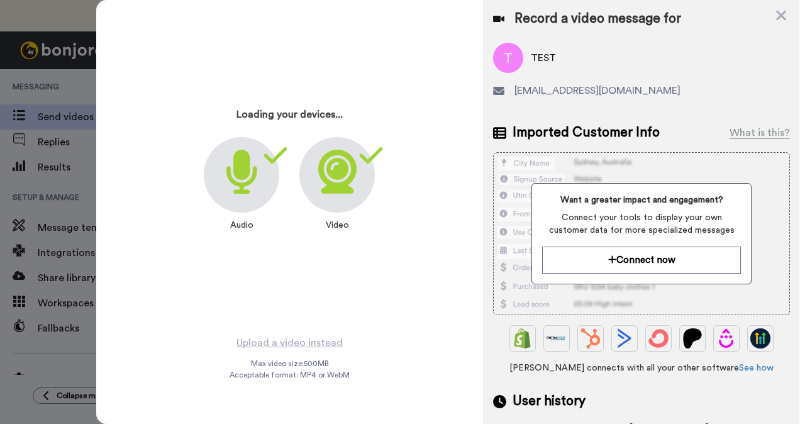
scroll to position [181, 0]
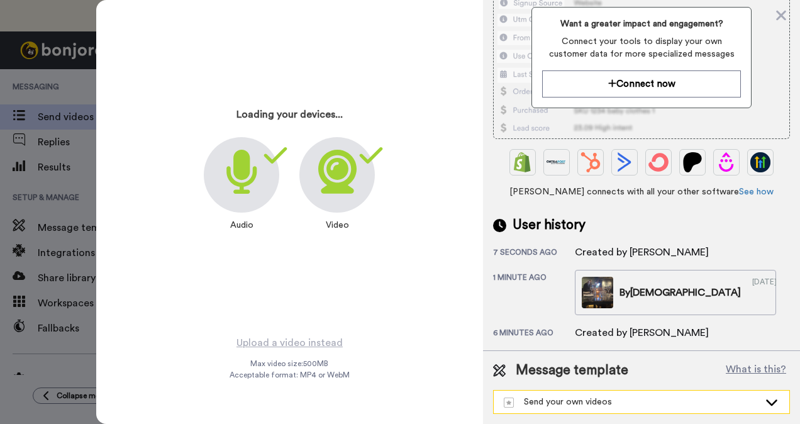
click at [637, 395] on div "Send your own videos" at bounding box center [630, 401] width 255 height 13
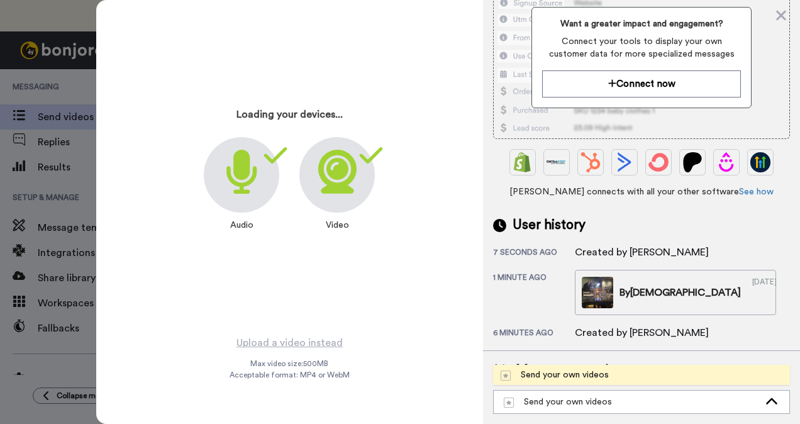
click at [597, 368] on div "Send your own videos" at bounding box center [554, 374] width 108 height 13
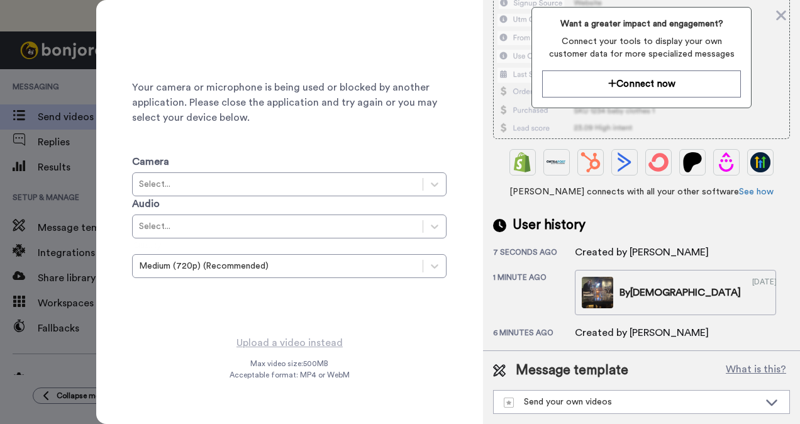
click at [411, 327] on div "Your camera or microphone is being used or blocked by another application. Plea…" at bounding box center [289, 167] width 387 height 334
click at [777, 19] on icon at bounding box center [781, 16] width 10 height 10
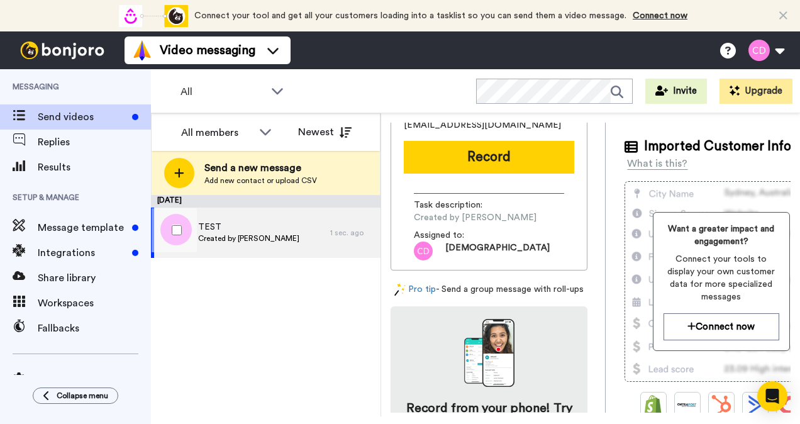
click at [199, 232] on span "TEST" at bounding box center [248, 227] width 101 height 13
click at [265, 236] on span "Created by Christian DaPonte" at bounding box center [248, 238] width 101 height 10
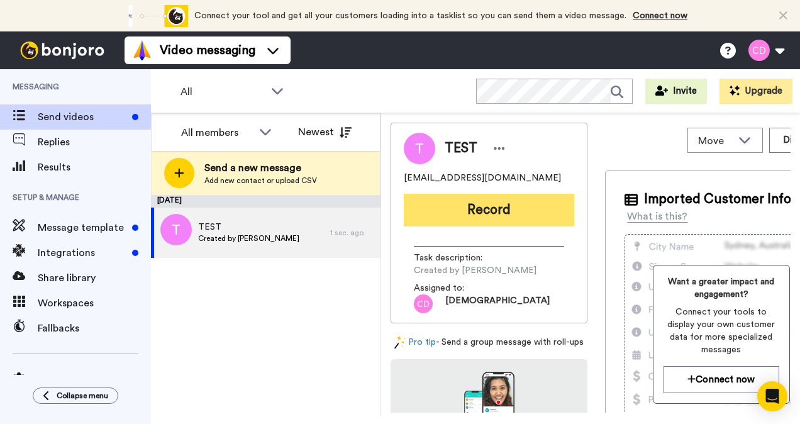
click at [476, 212] on button "Record" at bounding box center [489, 210] width 170 height 33
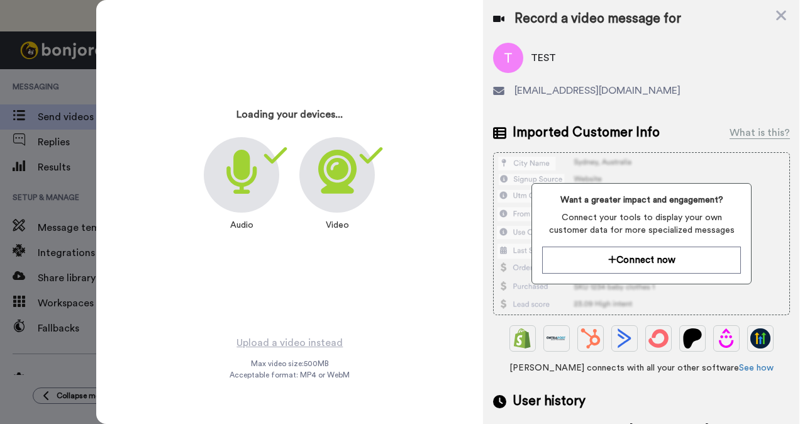
click at [278, 384] on div "Upload a video instead Max video size: 500 MB Acceptable format: MP4 or WebM" at bounding box center [289, 371] width 120 height 74
click at [332, 179] on icon at bounding box center [337, 172] width 38 height 44
click at [690, 76] on div "TEST beaverguitar@gmail.com" at bounding box center [641, 75] width 297 height 65
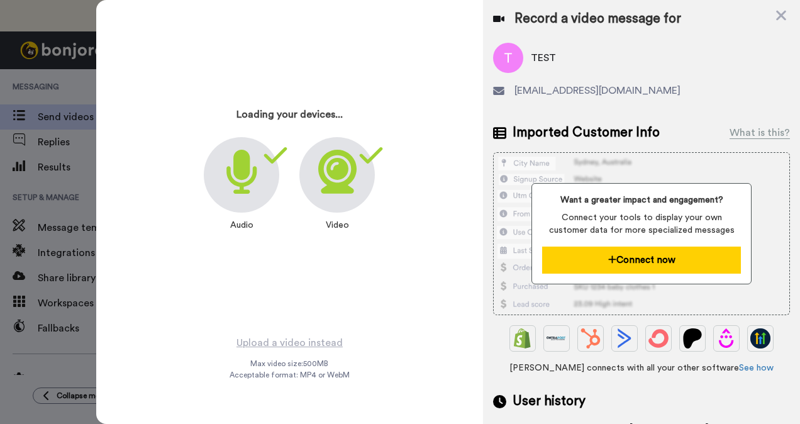
scroll to position [181, 0]
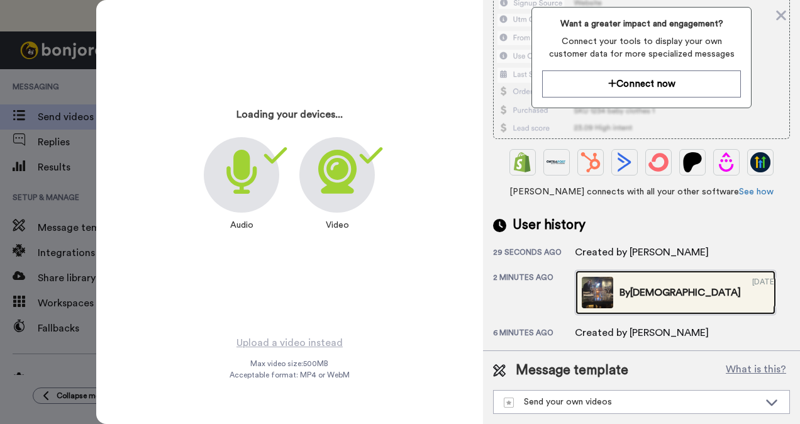
click at [627, 285] on div "By Christian" at bounding box center [679, 292] width 121 height 15
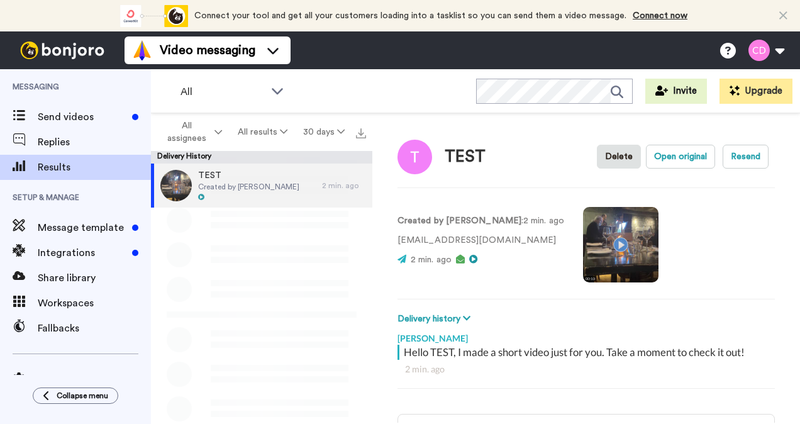
scroll to position [2, 0]
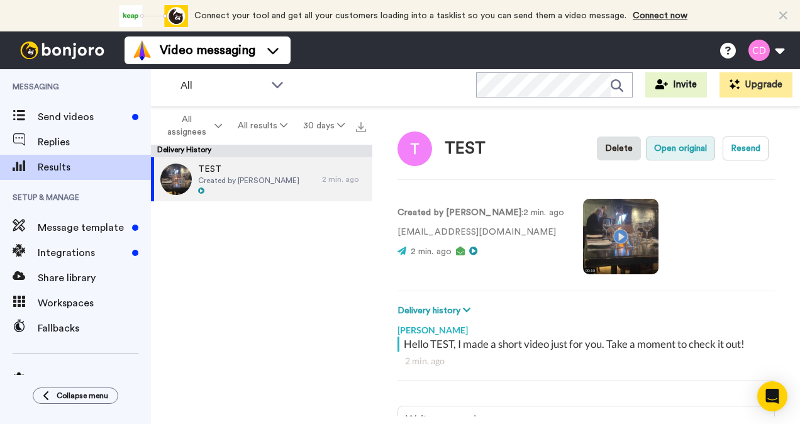
click at [663, 151] on button "Open original" at bounding box center [680, 148] width 69 height 24
click at [687, 151] on button "Open original" at bounding box center [680, 148] width 69 height 24
click at [730, 156] on button "Resend" at bounding box center [745, 148] width 46 height 24
type textarea "x"
